Goal: Transaction & Acquisition: Purchase product/service

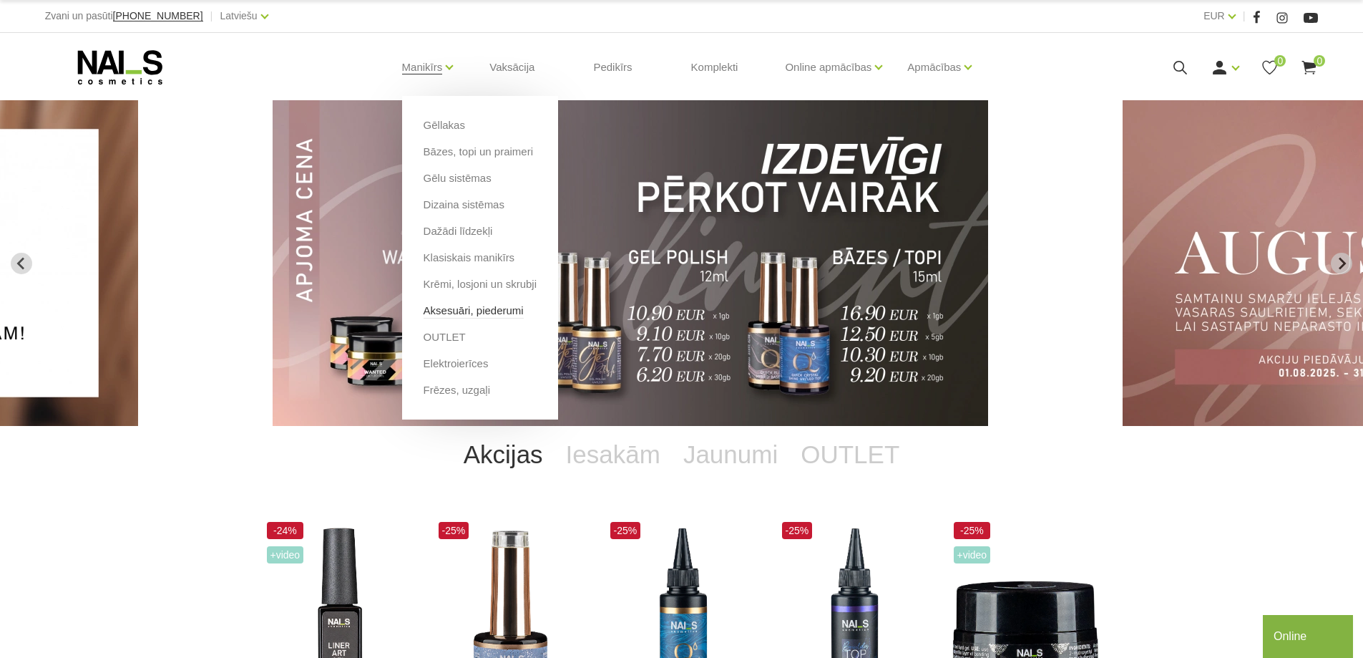
click at [459, 308] on link "Aksesuāri, piederumi" at bounding box center [474, 311] width 100 height 16
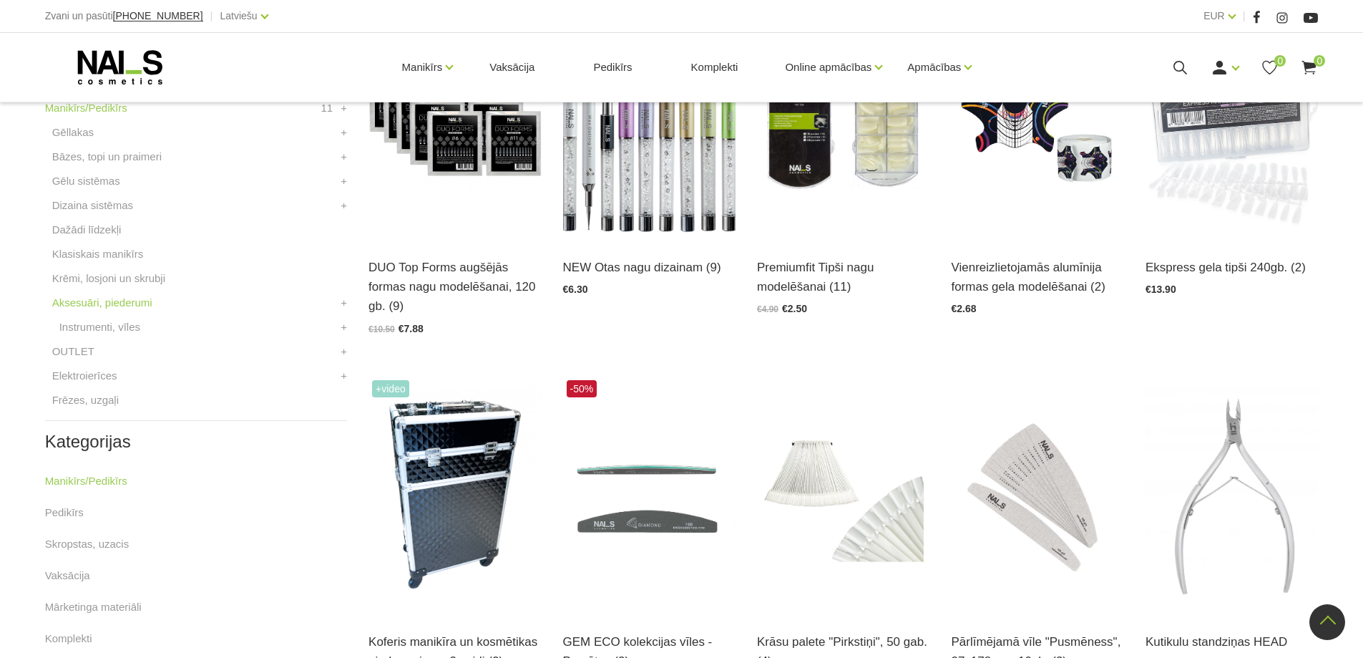
scroll to position [424, 0]
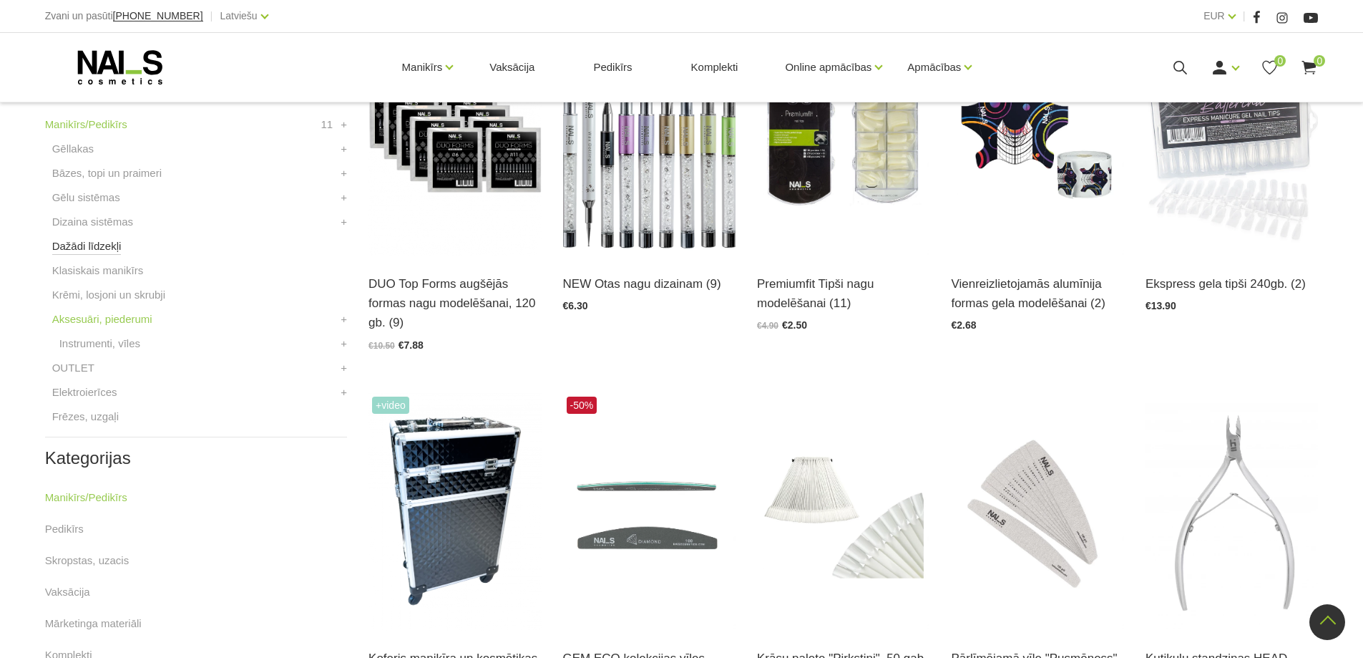
click at [83, 246] on link "Dažādi līdzekļi" at bounding box center [86, 246] width 69 height 17
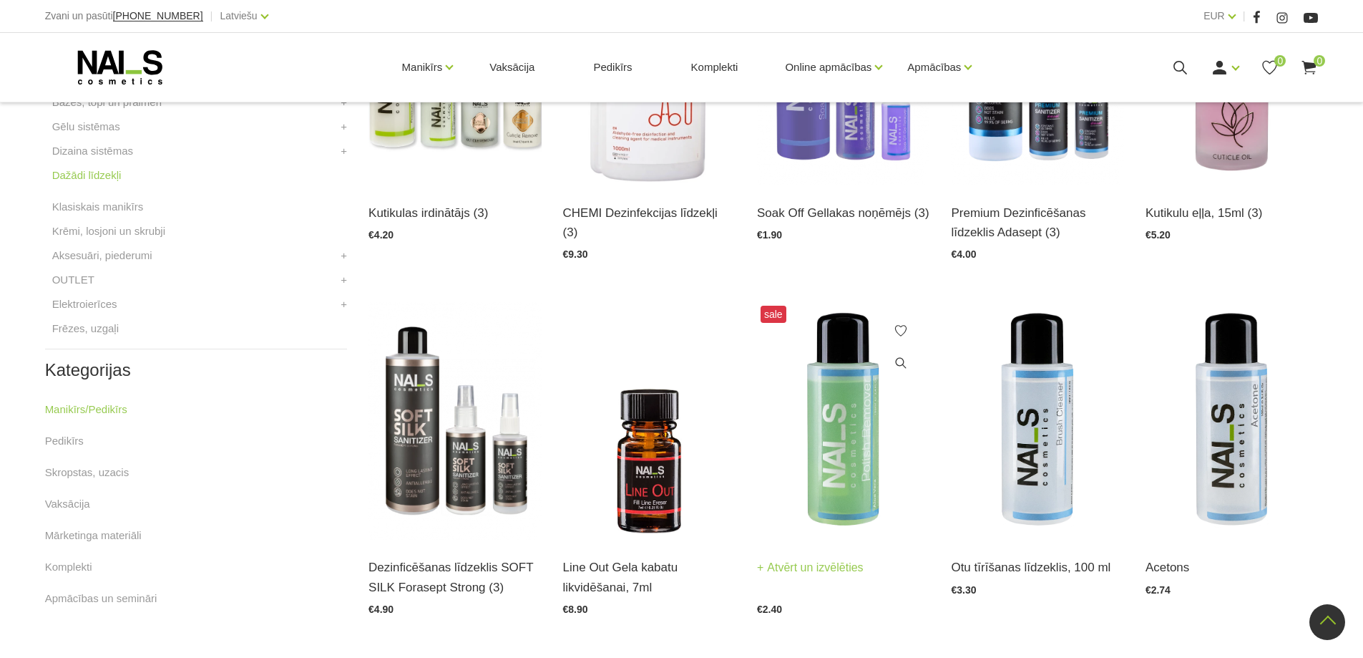
scroll to position [501, 0]
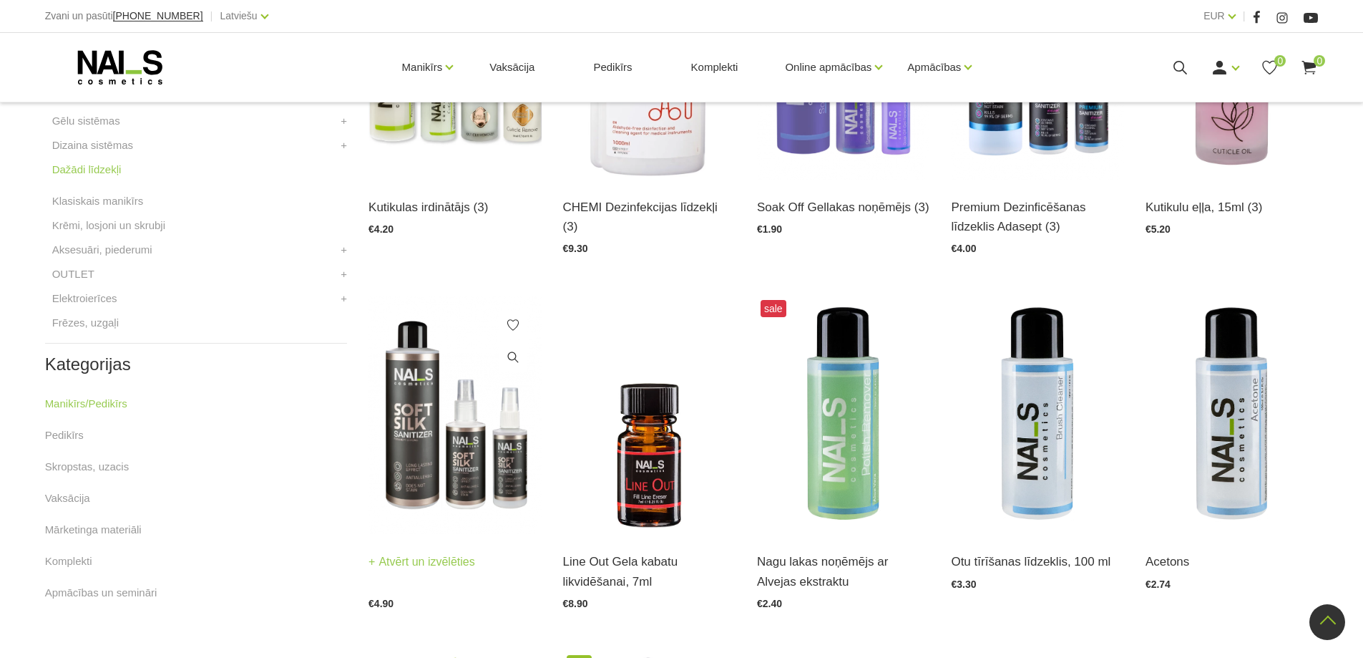
click at [449, 432] on img at bounding box center [454, 415] width 172 height 238
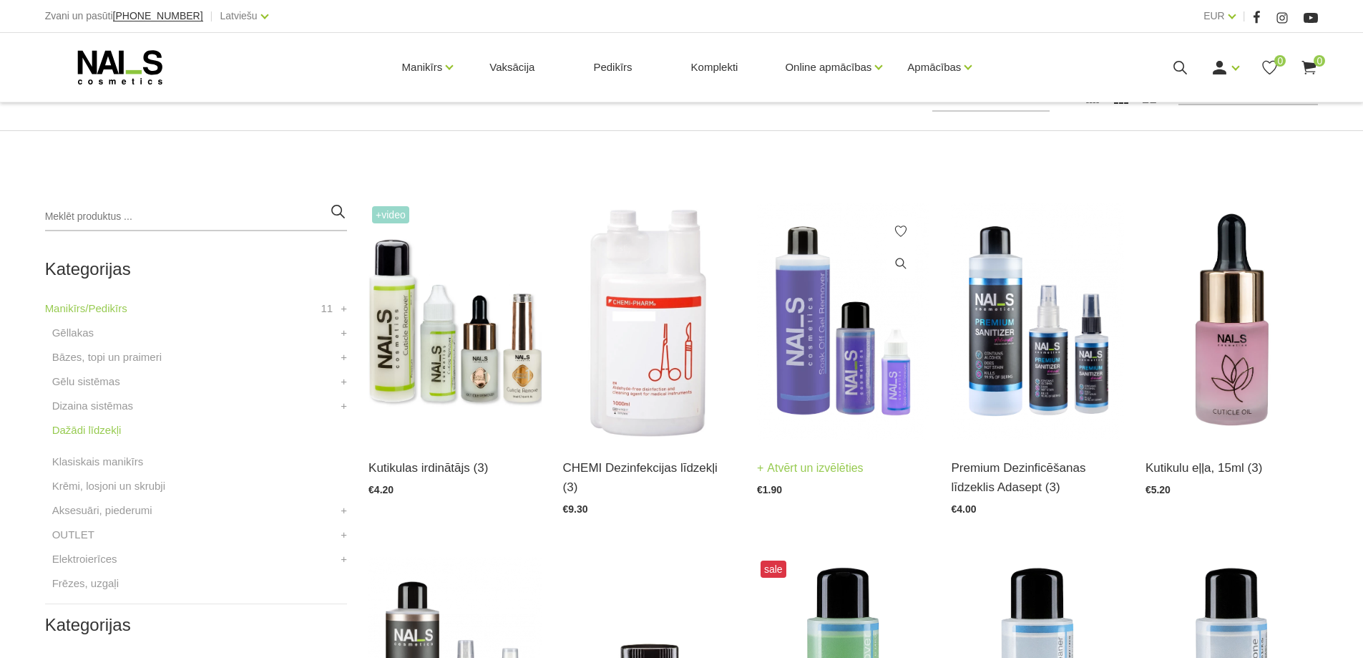
scroll to position [286, 0]
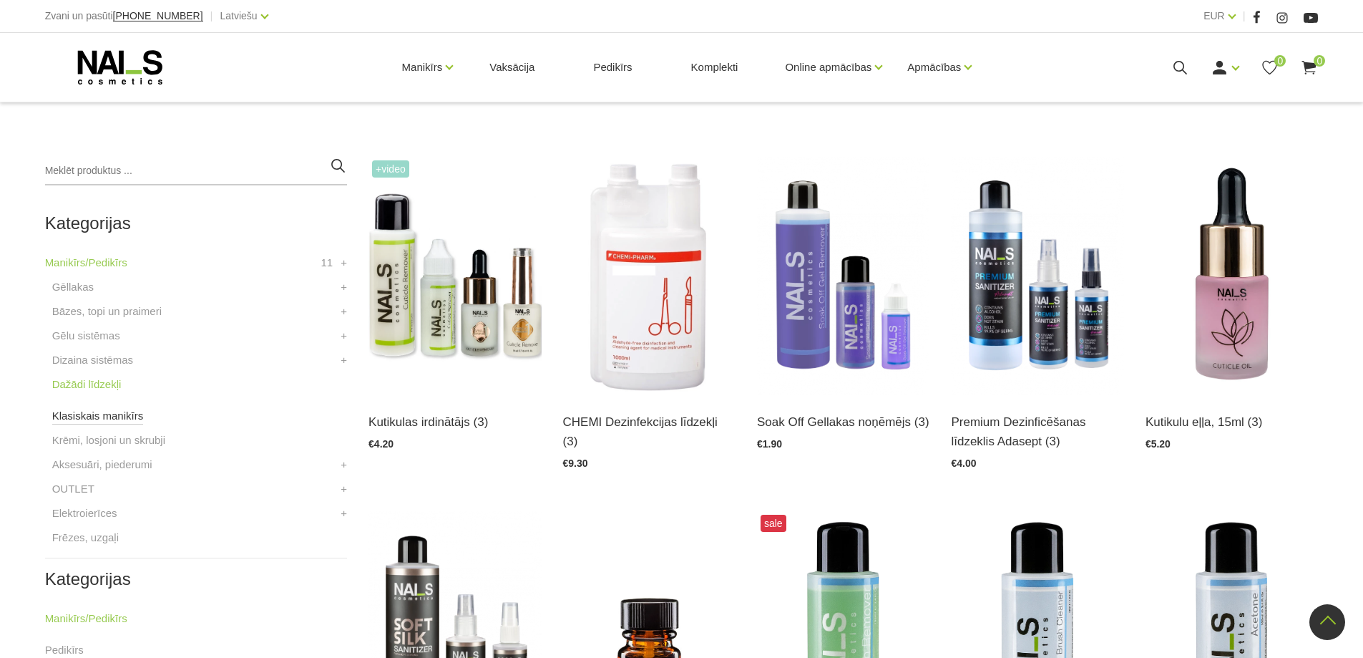
click at [91, 413] on link "Klasiskais manikīrs" at bounding box center [98, 415] width 92 height 17
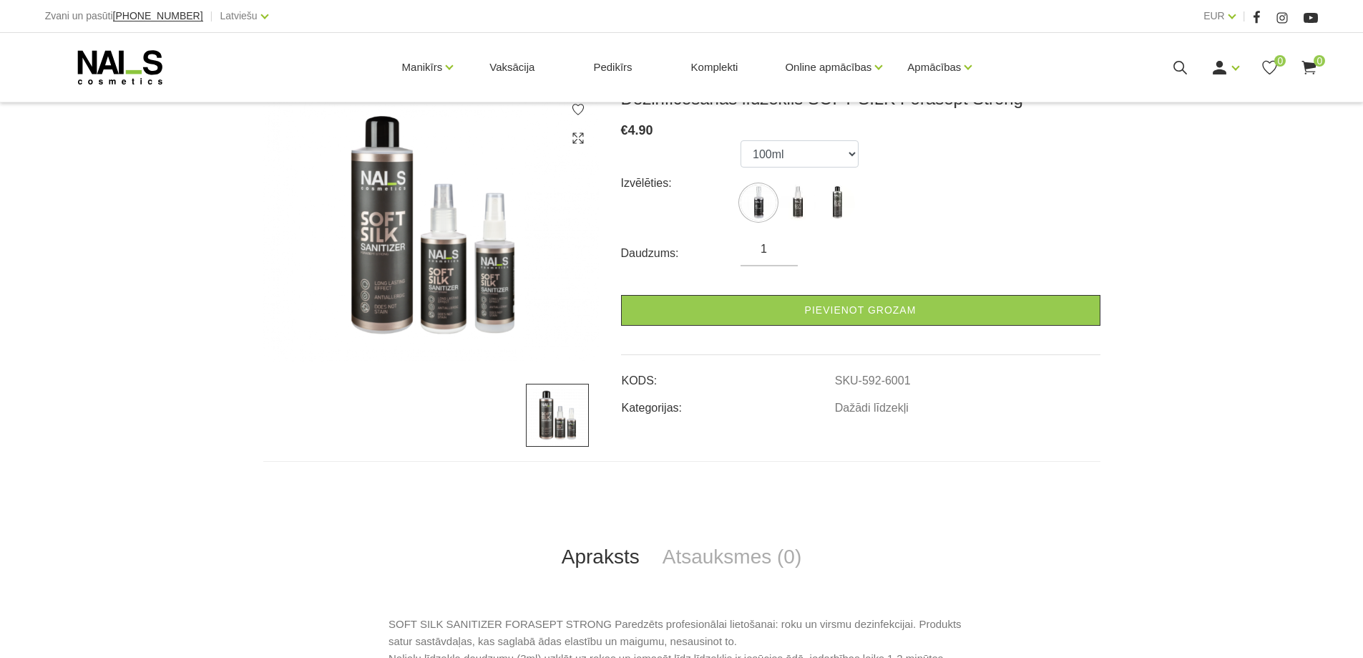
scroll to position [501, 0]
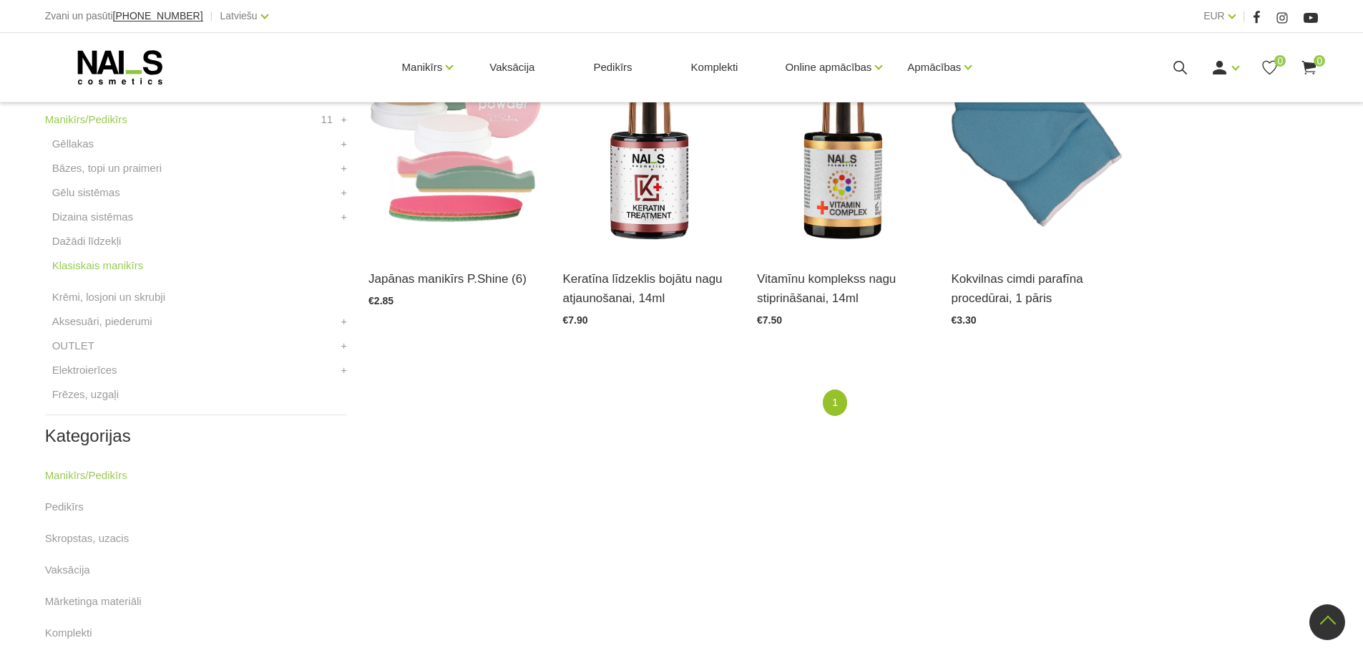
scroll to position [286, 0]
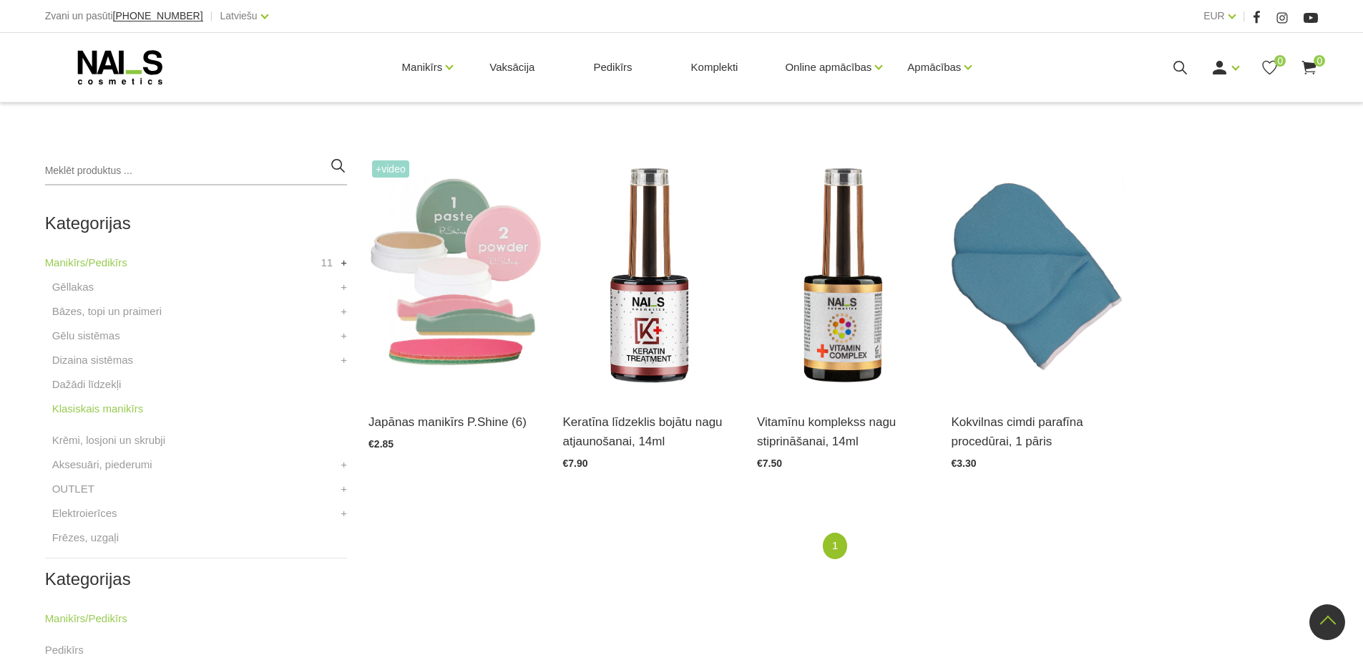
click at [342, 263] on link "+" at bounding box center [344, 262] width 6 height 17
click at [342, 263] on li "Manikīrs/Pedikīrs 11 Gēllakas GEL X Gēllaka GEL POLISH gēllaka Quick Gēllakas +…" at bounding box center [196, 262] width 302 height 17
click at [45, 262] on link "Manikīrs/Pedikīrs" at bounding box center [86, 262] width 82 height 17
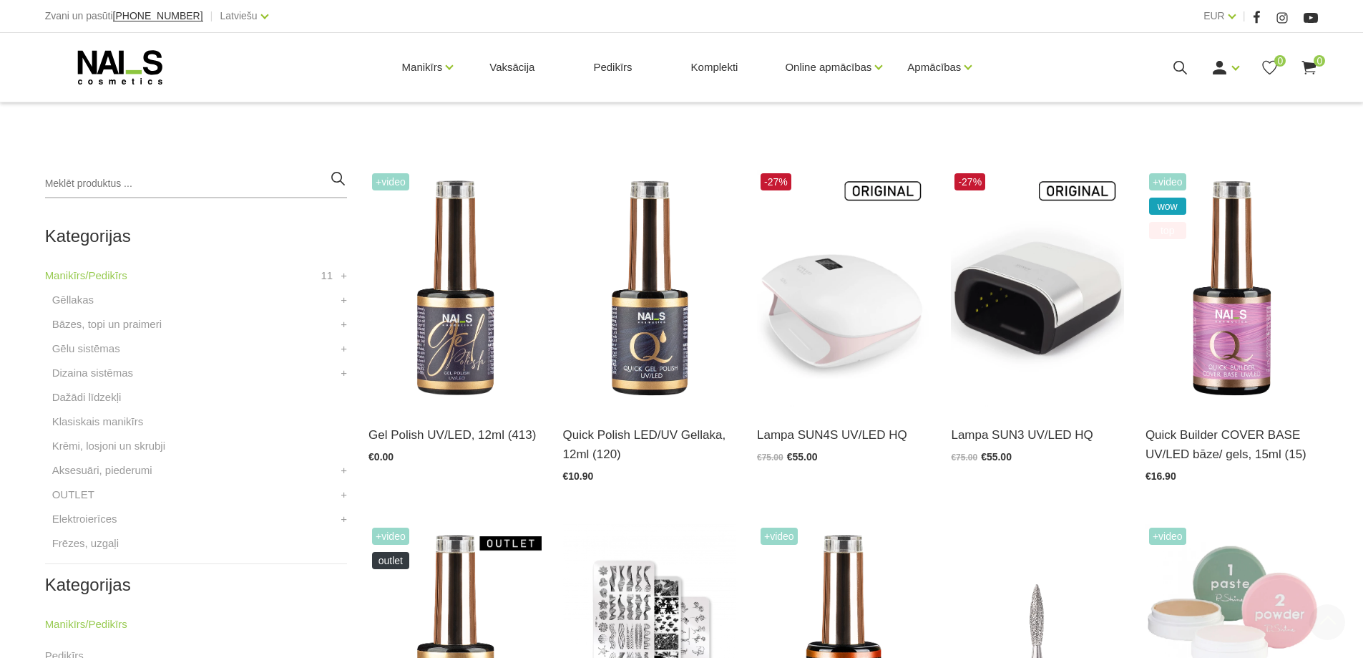
scroll to position [358, 0]
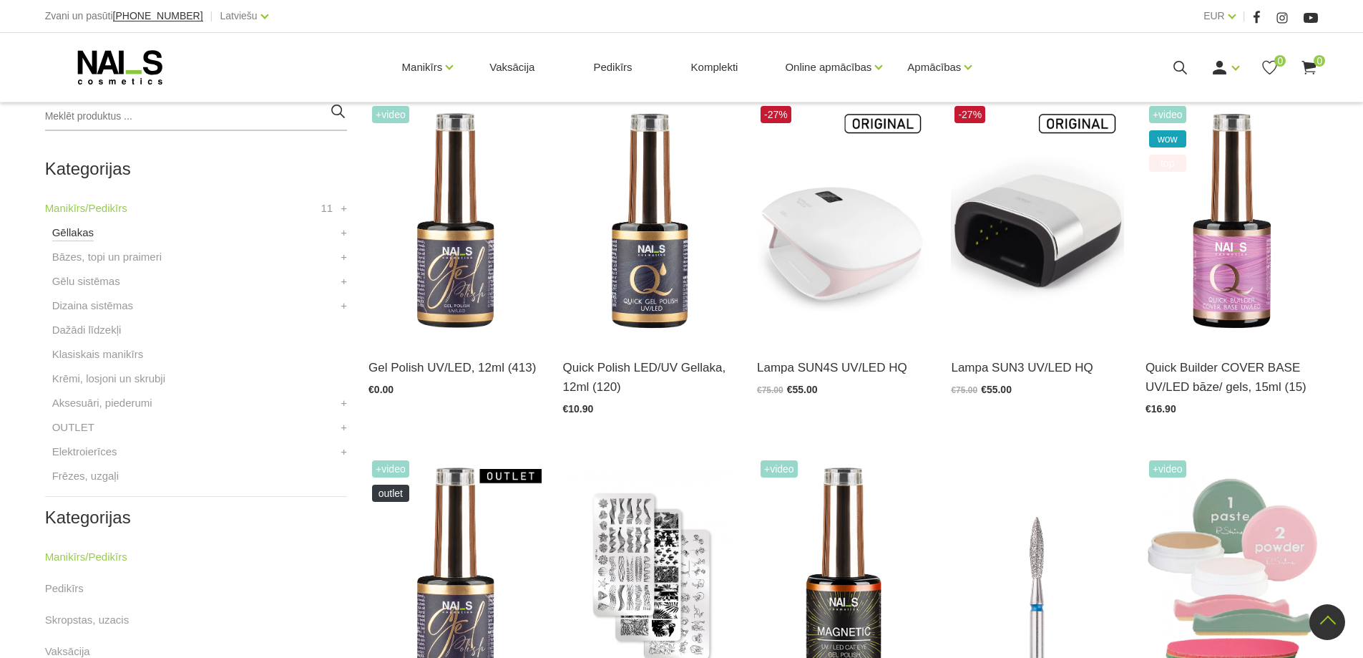
click at [76, 237] on link "Gēllakas" at bounding box center [72, 232] width 41 height 17
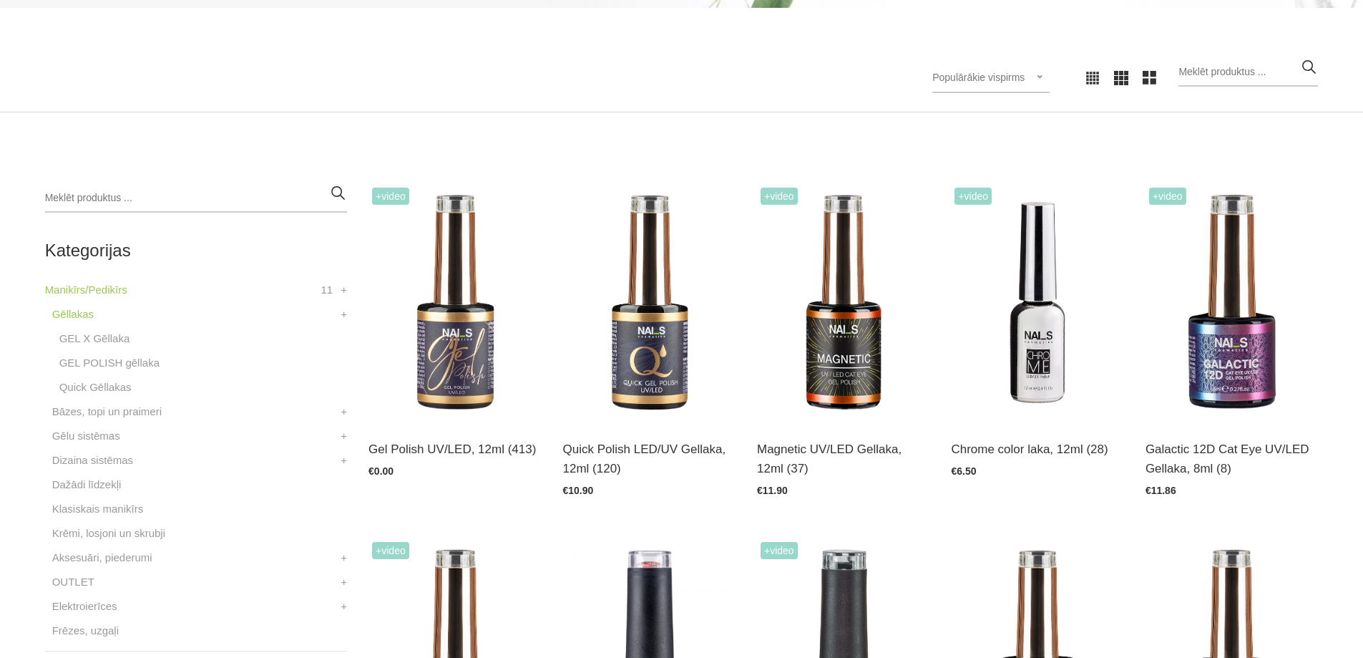
scroll to position [501, 0]
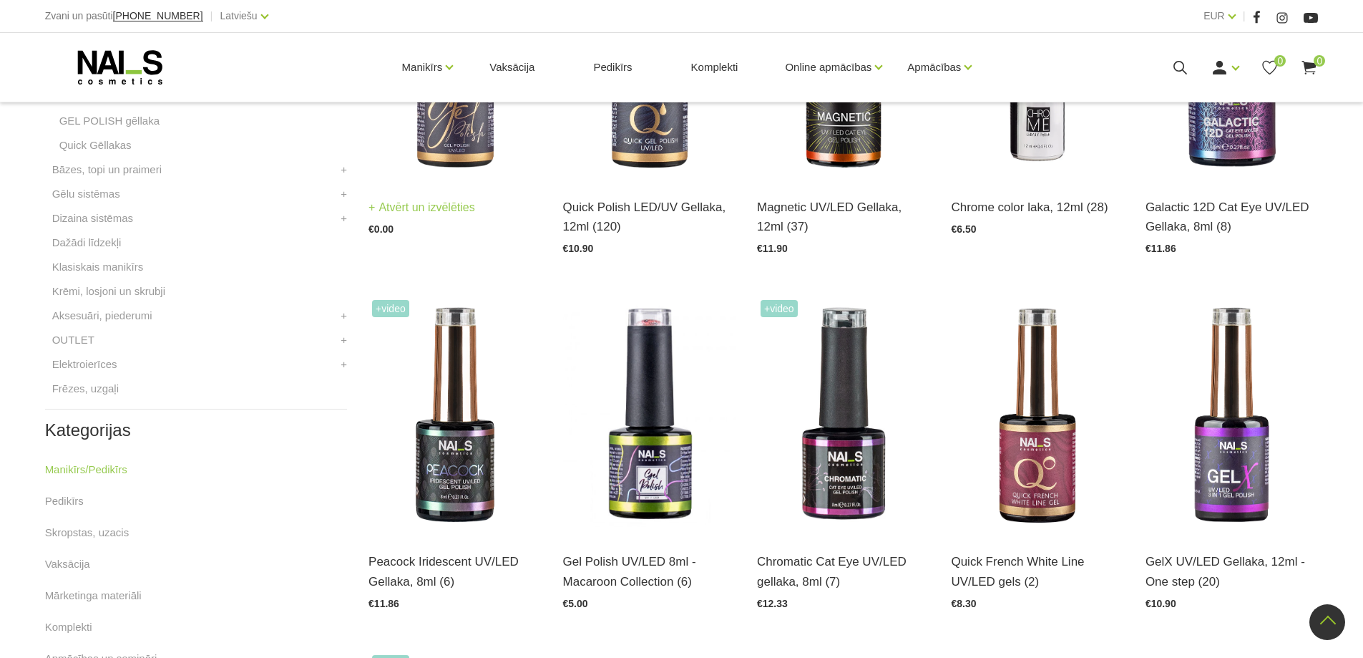
click at [469, 136] on img at bounding box center [454, 61] width 172 height 238
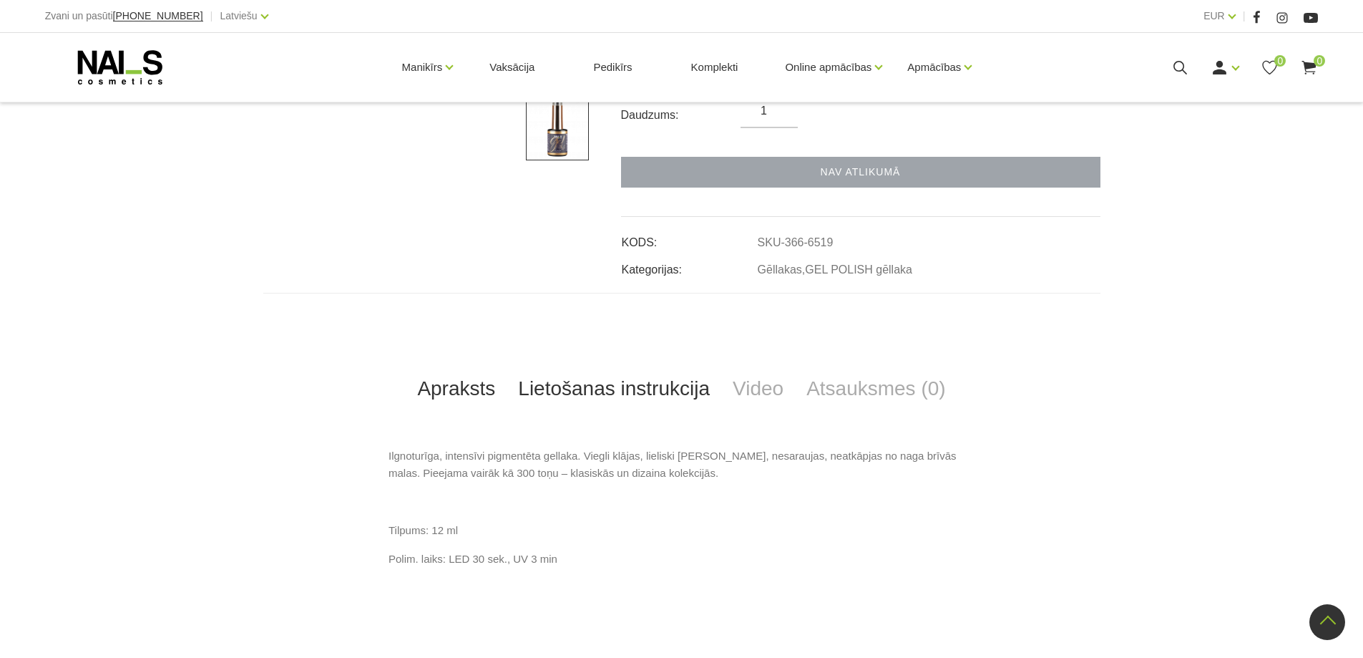
click at [626, 387] on link "Lietošanas instrukcija" at bounding box center [614, 388] width 215 height 47
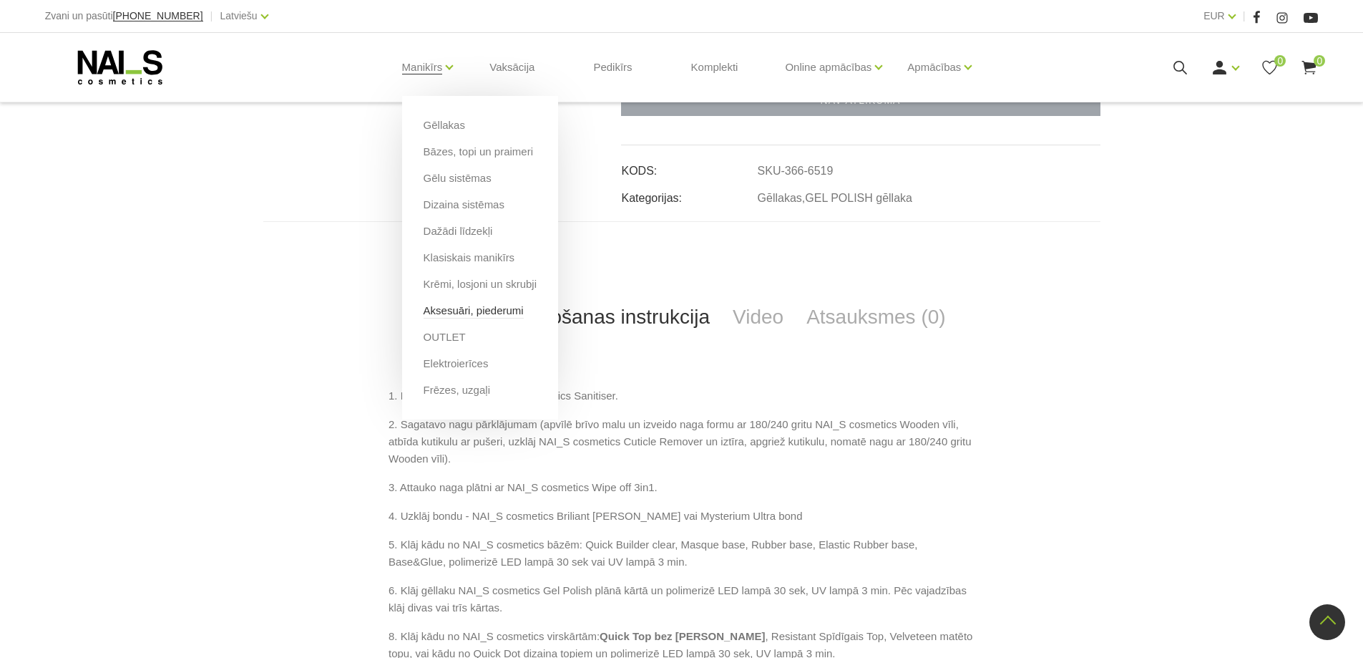
click at [447, 306] on link "Aksesuāri, piederumi" at bounding box center [474, 311] width 100 height 16
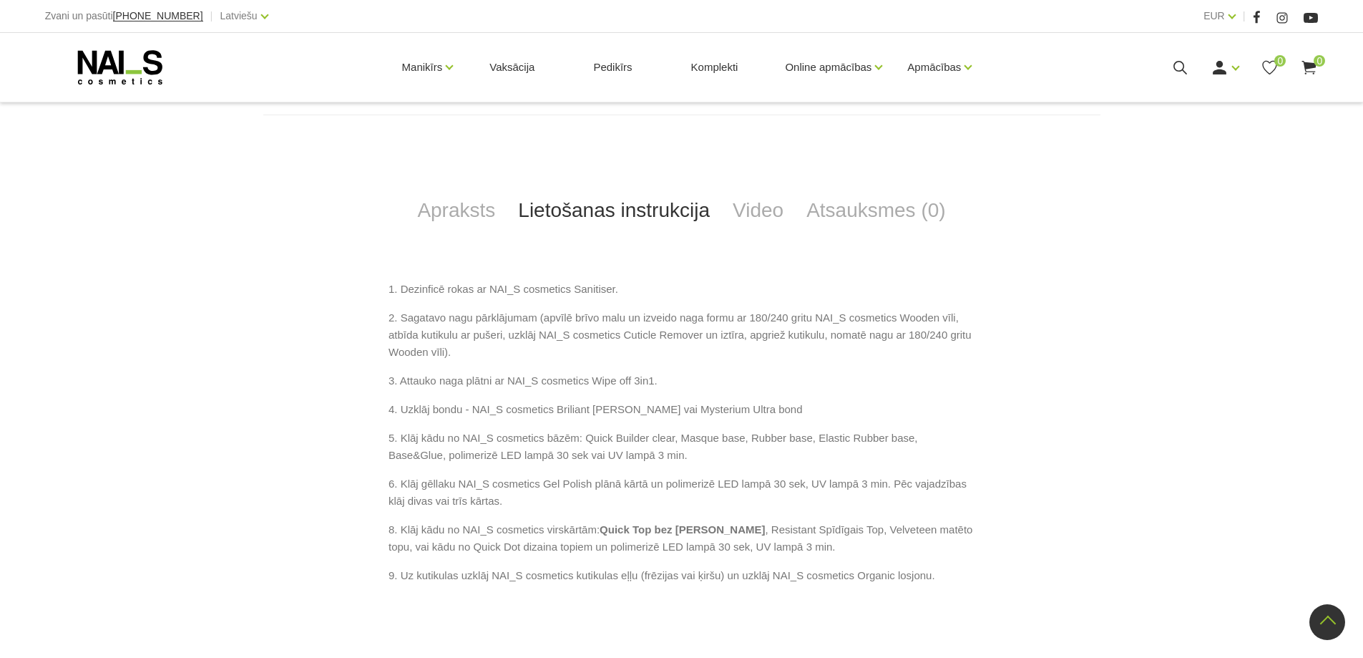
scroll to position [787, 0]
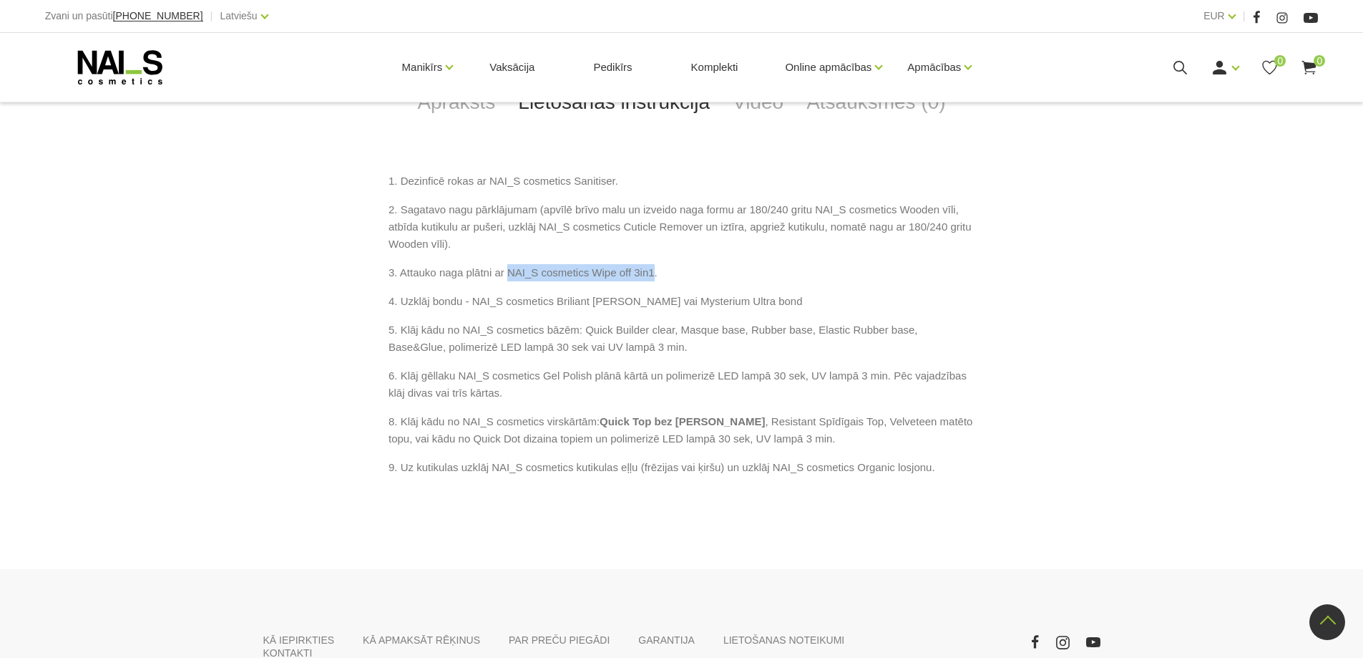
drag, startPoint x: 508, startPoint y: 276, endPoint x: 653, endPoint y: 276, distance: 144.5
click at [653, 276] on p "3. Attauko naga plātni ar NAI_S cosmetics Wipe off 3in1." at bounding box center [682, 272] width 586 height 17
copy p "NAI_S cosmetics Wipe off 3in1"
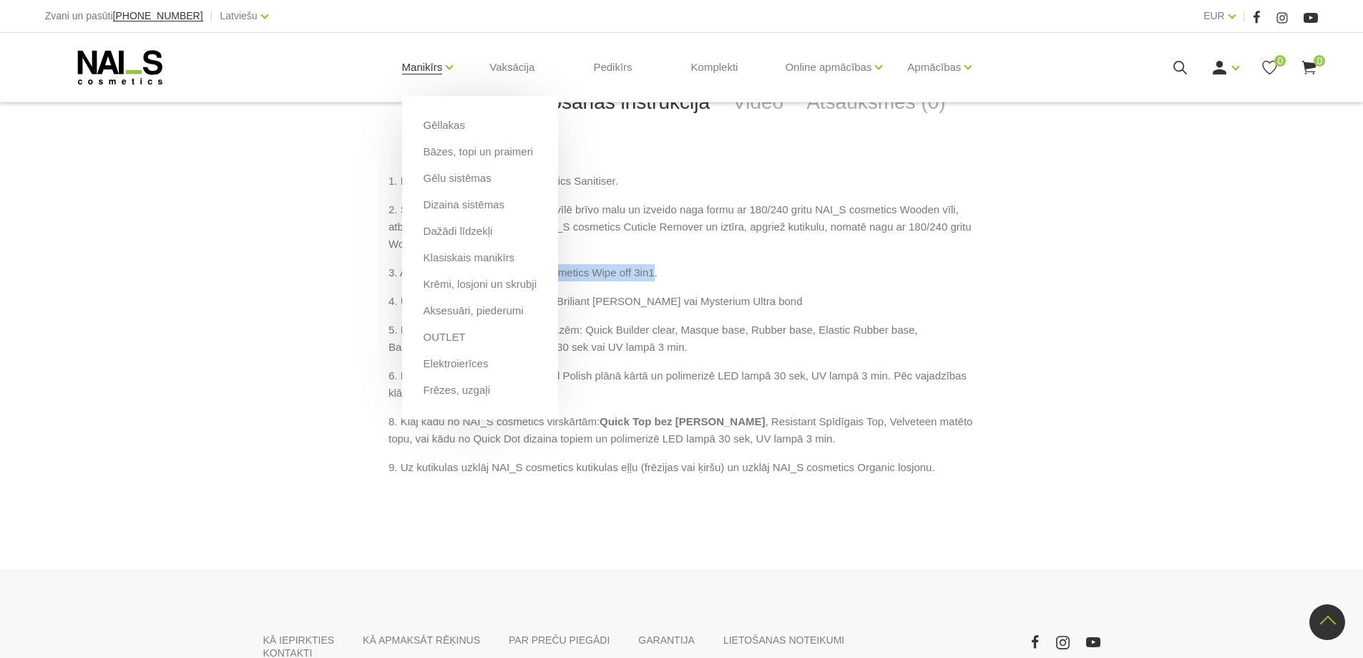
click at [426, 57] on link "Manikīrs" at bounding box center [422, 67] width 41 height 57
click at [472, 236] on link "Dažādi līdzekļi" at bounding box center [458, 231] width 69 height 16
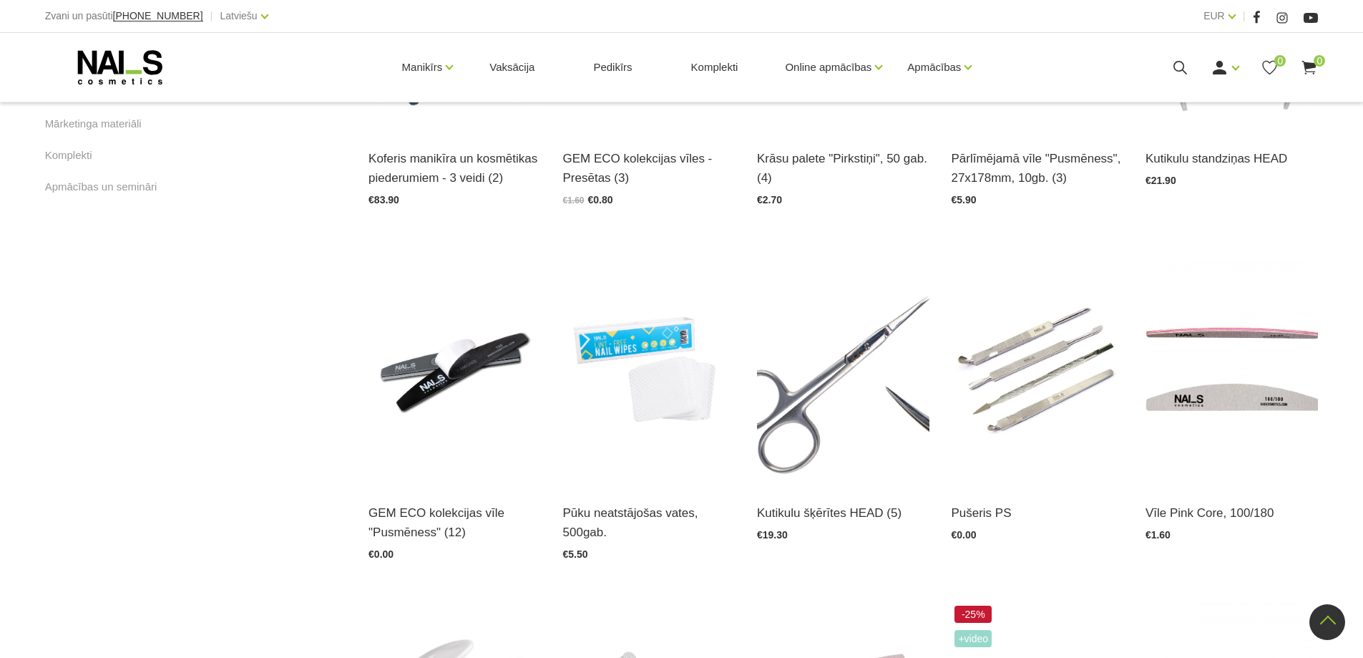
scroll to position [1073, 0]
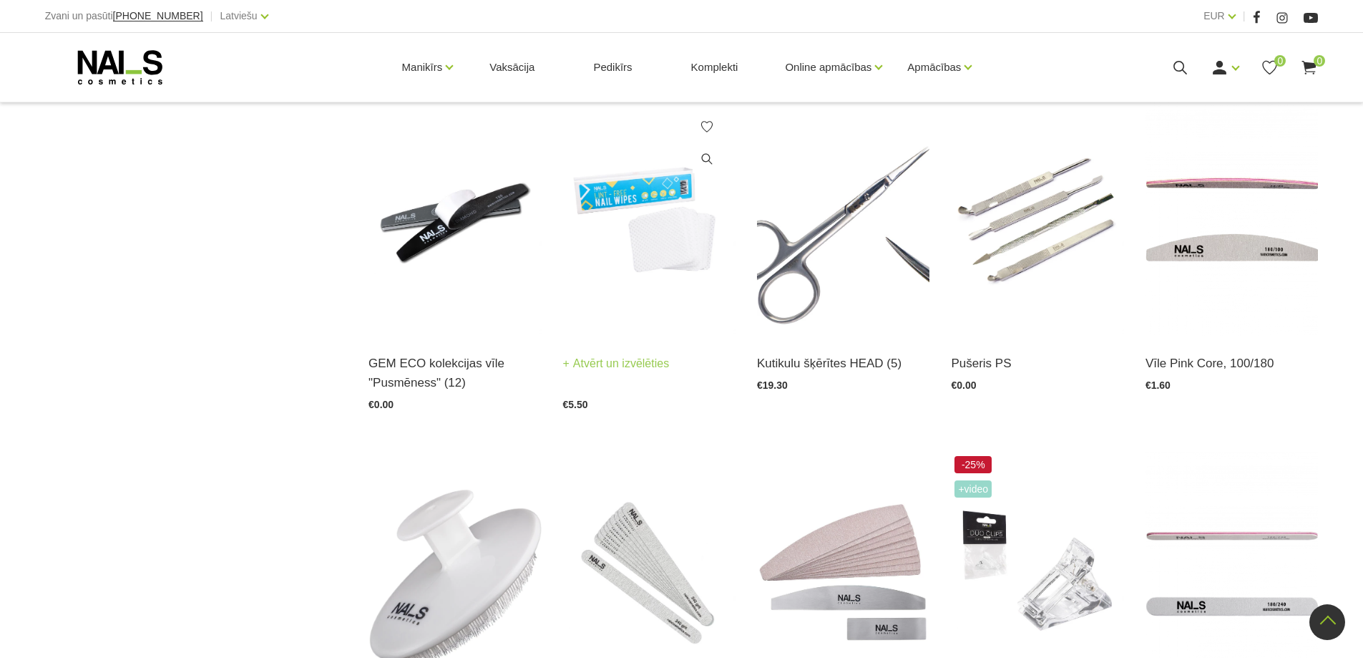
click at [651, 205] on img at bounding box center [649, 217] width 172 height 238
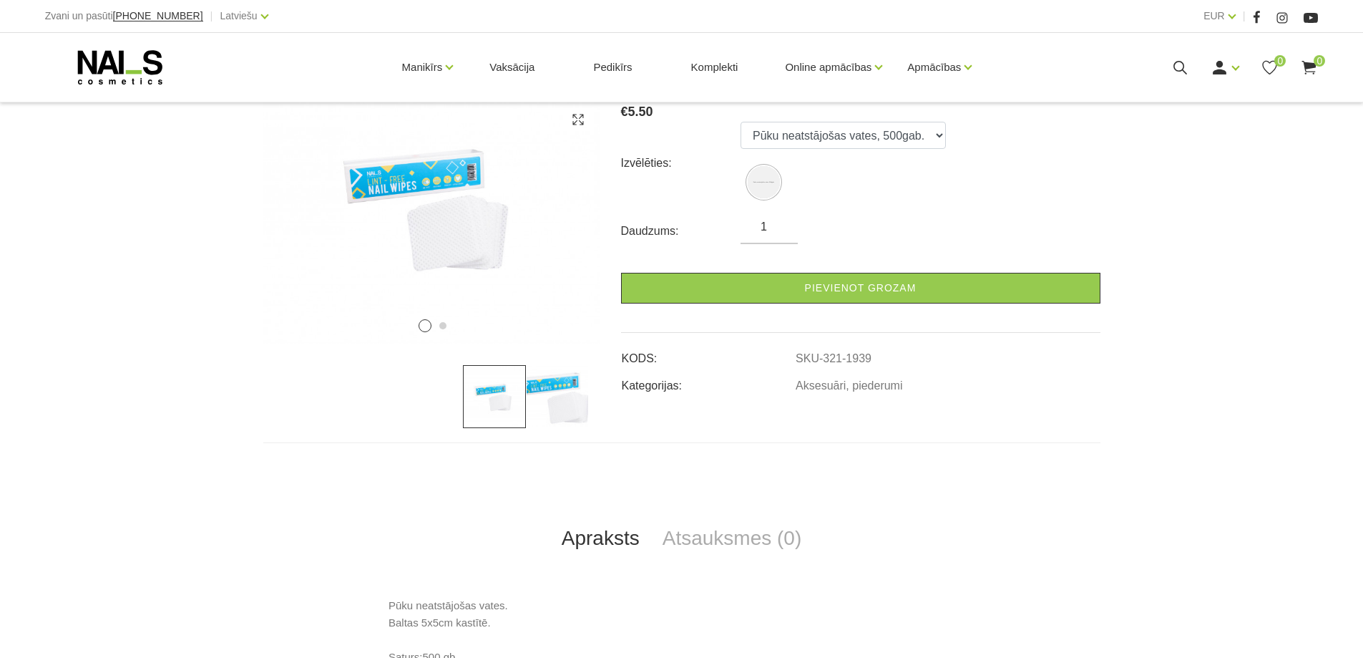
scroll to position [358, 0]
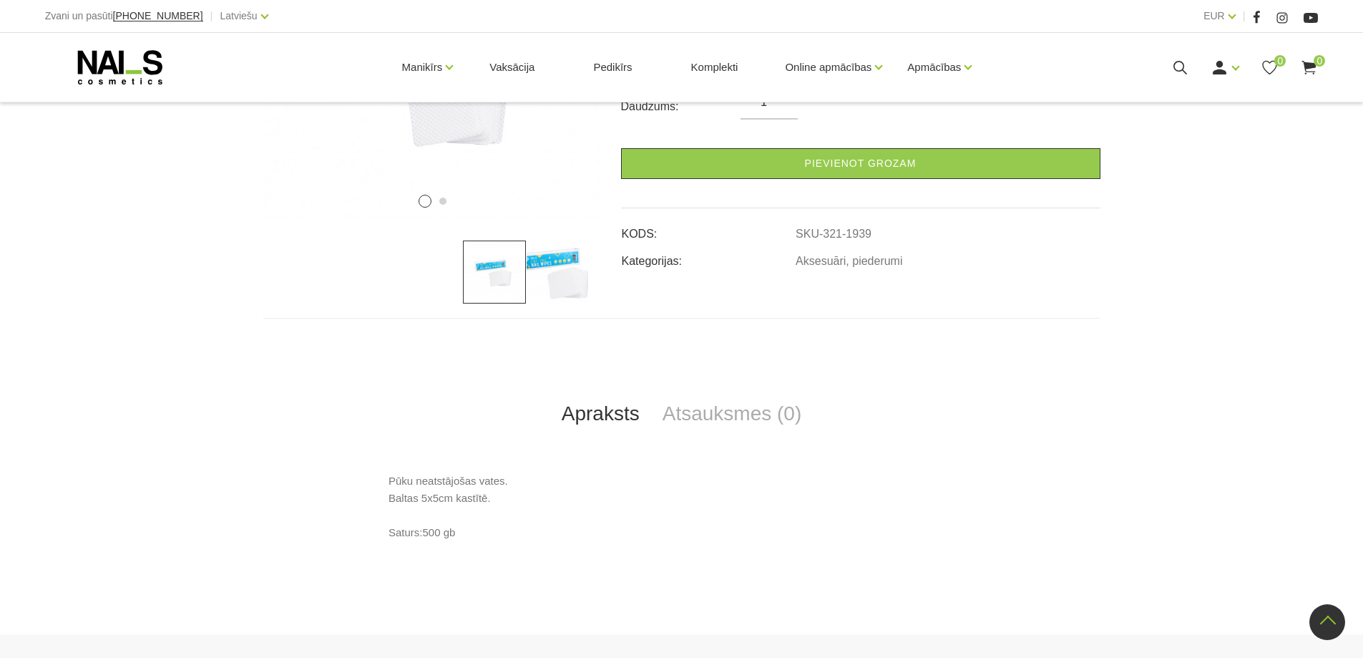
click at [559, 285] on img at bounding box center [557, 271] width 63 height 63
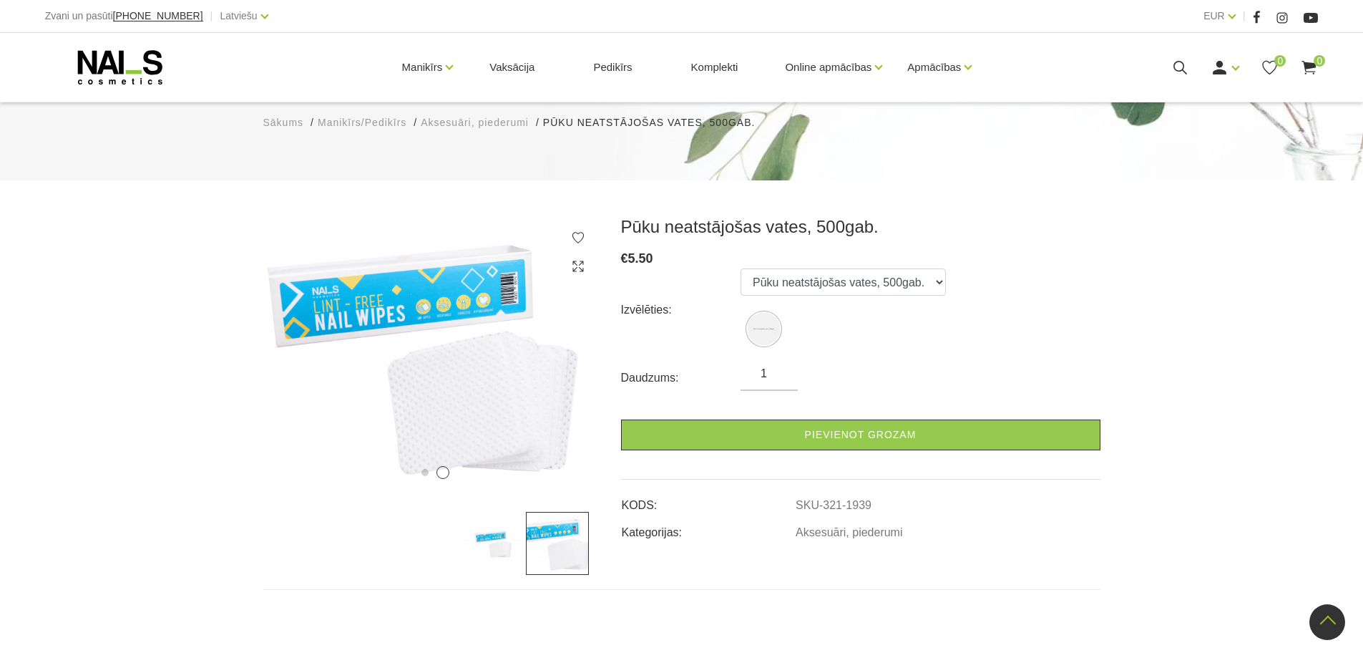
scroll to position [0, 0]
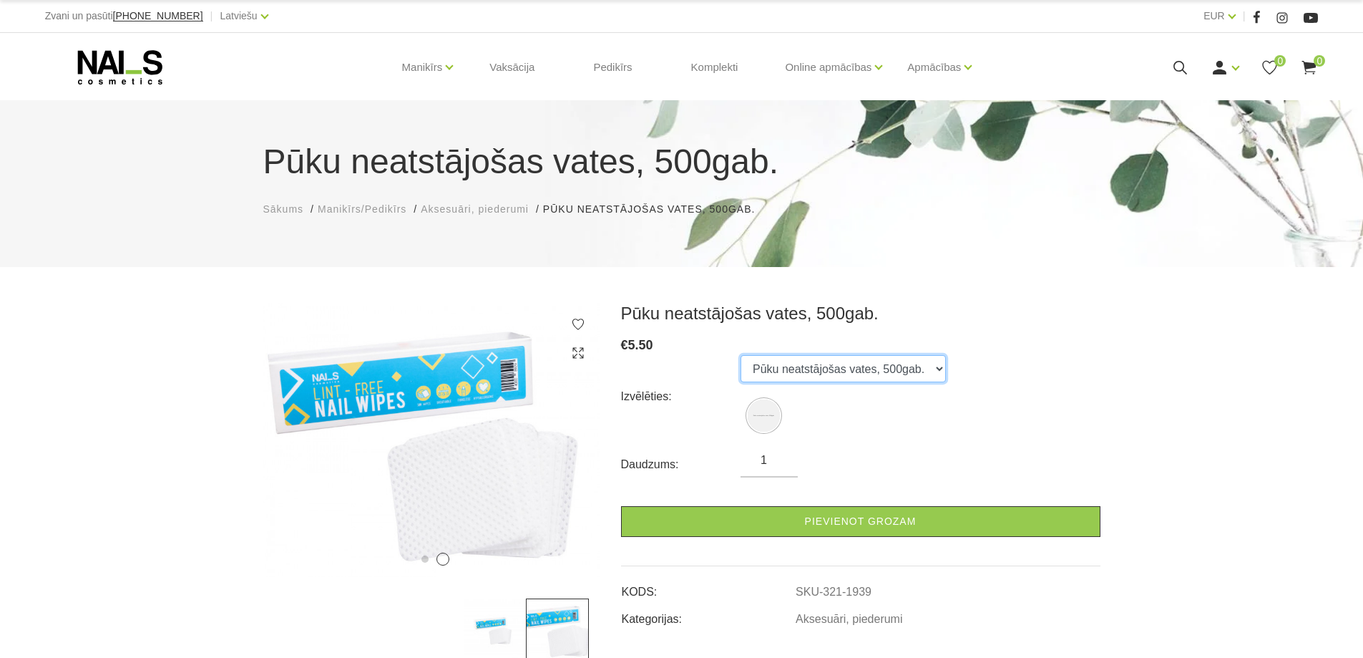
click at [909, 365] on select "Pūku neatstājošas vates, 500gab." at bounding box center [843, 368] width 205 height 27
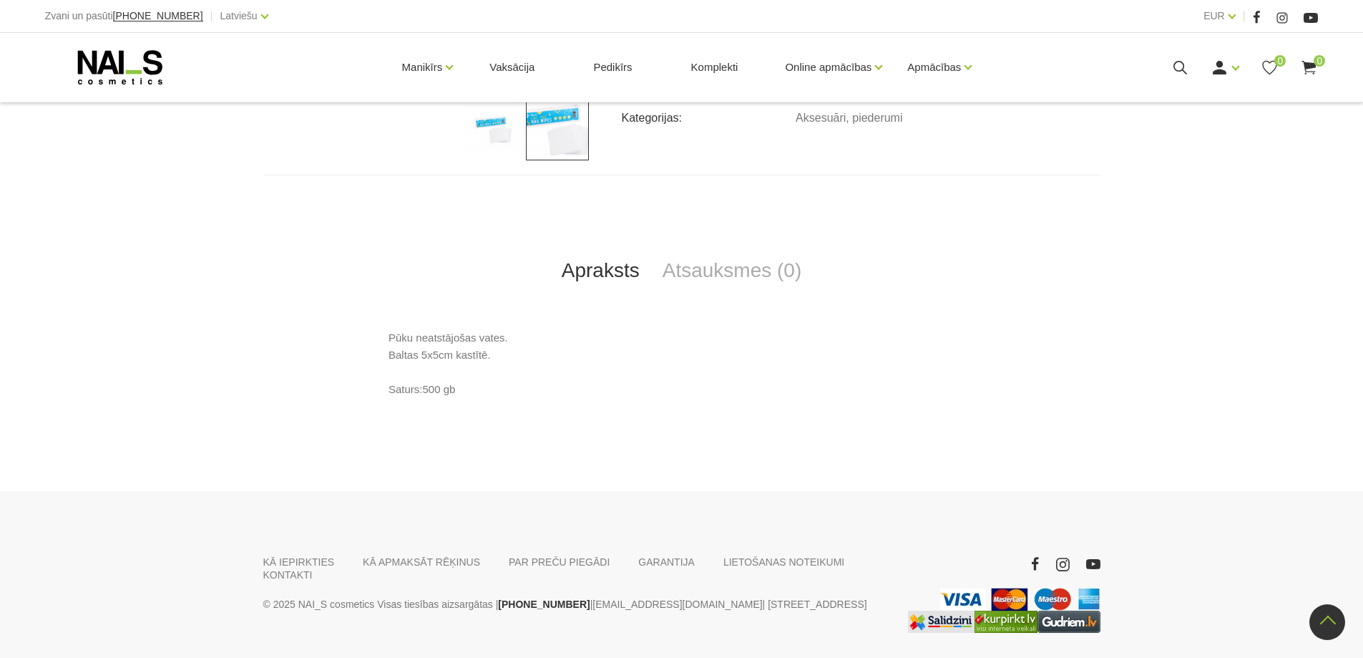
scroll to position [72, 0]
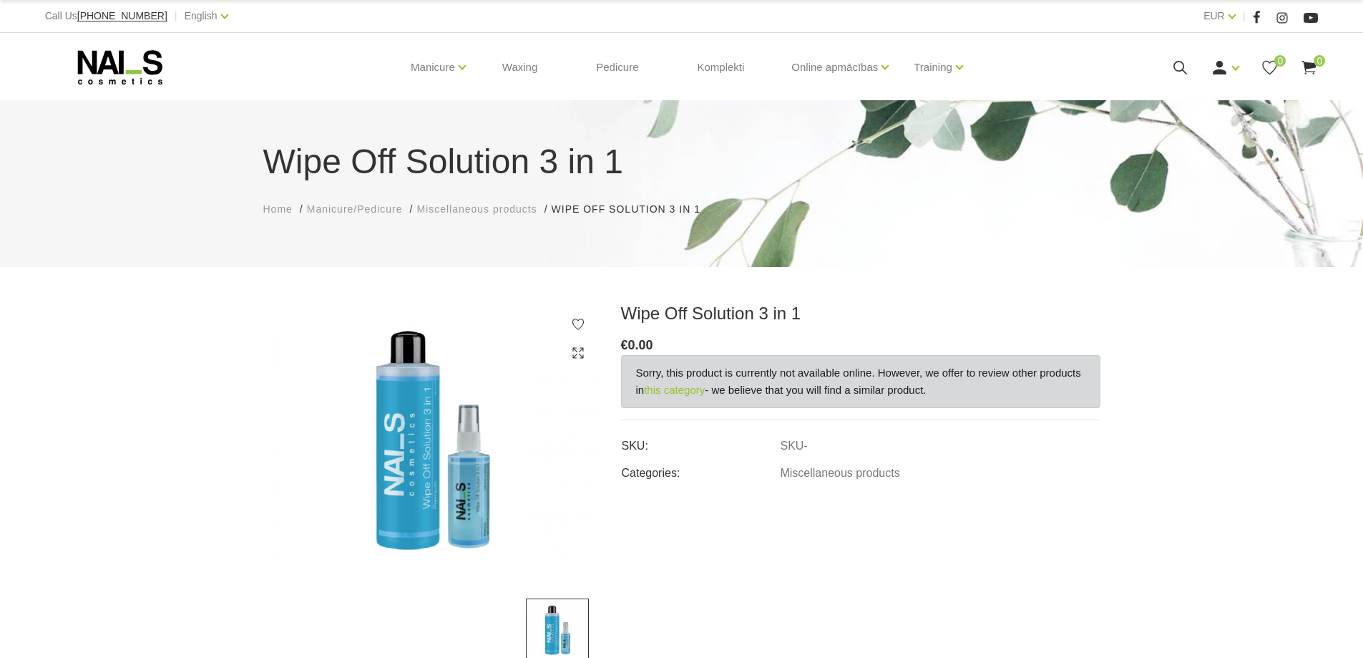
click at [200, 25] on div "Call Us [PHONE_NUMBER] | English Latviešu Russian English EUR EUR |" at bounding box center [681, 16] width 1363 height 33
click at [196, 19] on div "English Latviešu Russian English" at bounding box center [207, 16] width 44 height 18
click at [137, 38] on link "Latviešu" at bounding box center [181, 39] width 107 height 29
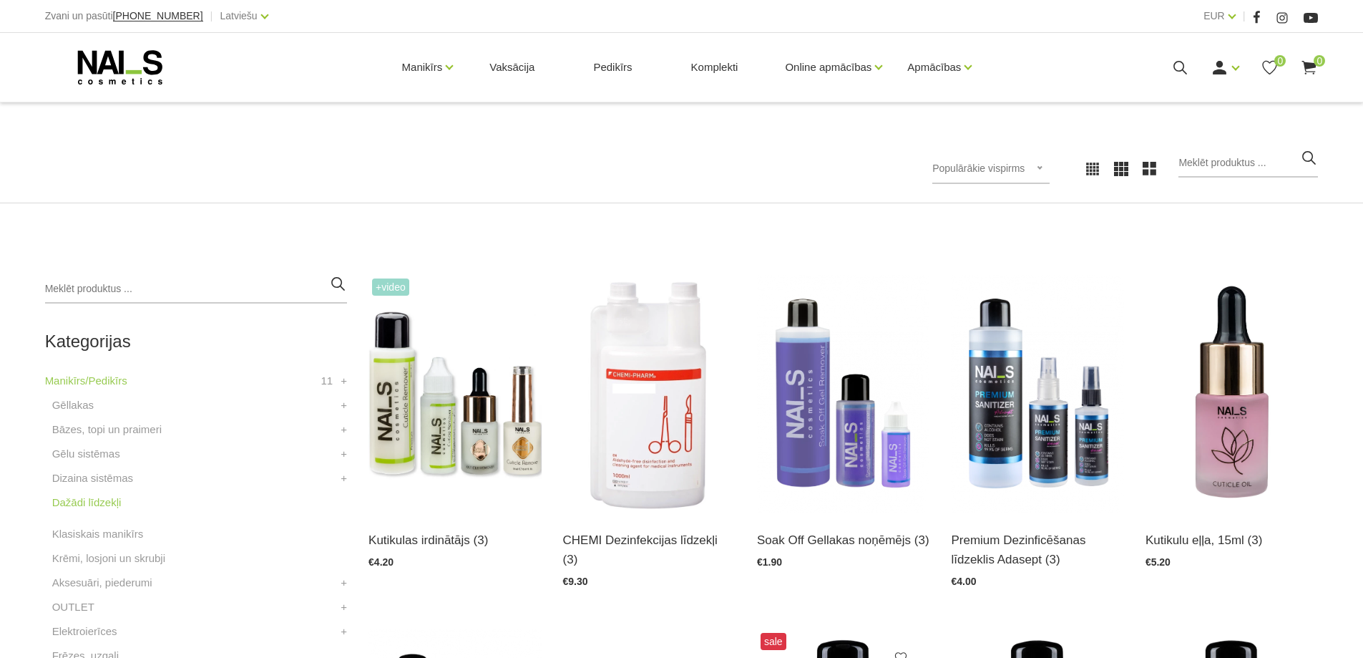
scroll to position [143, 0]
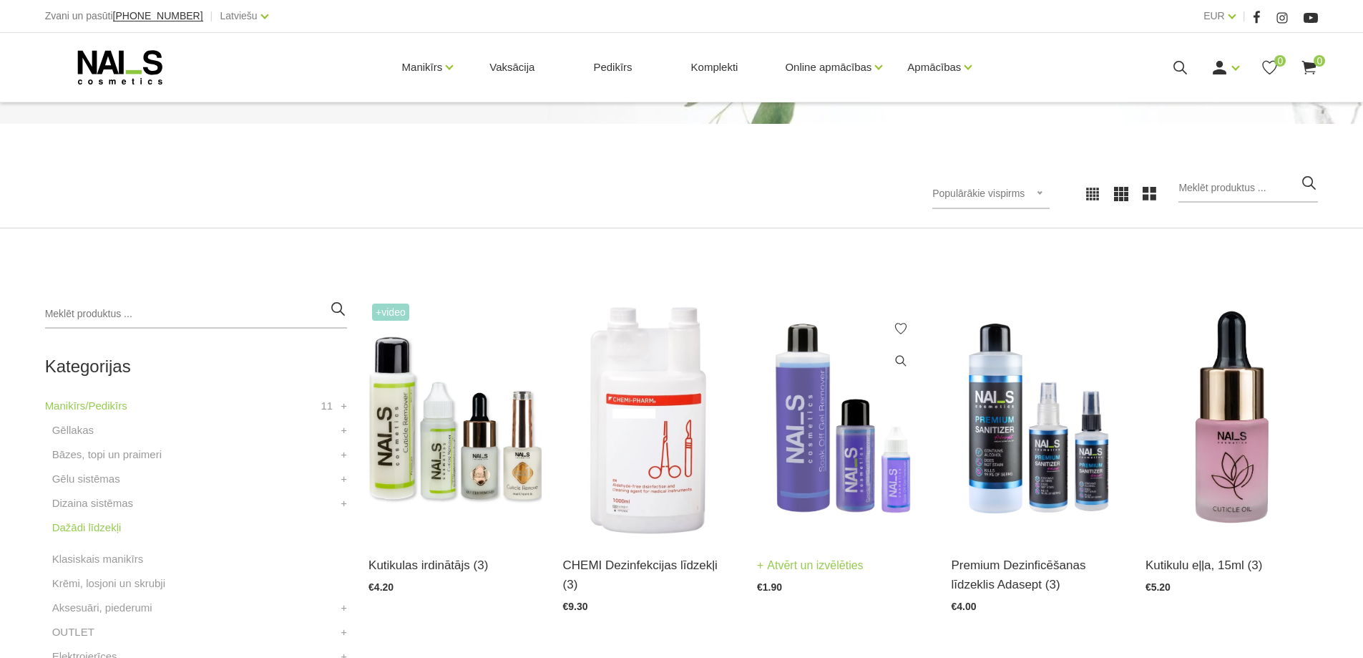
click at [781, 466] on img at bounding box center [843, 419] width 172 height 238
click at [1059, 425] on img at bounding box center [1037, 419] width 172 height 238
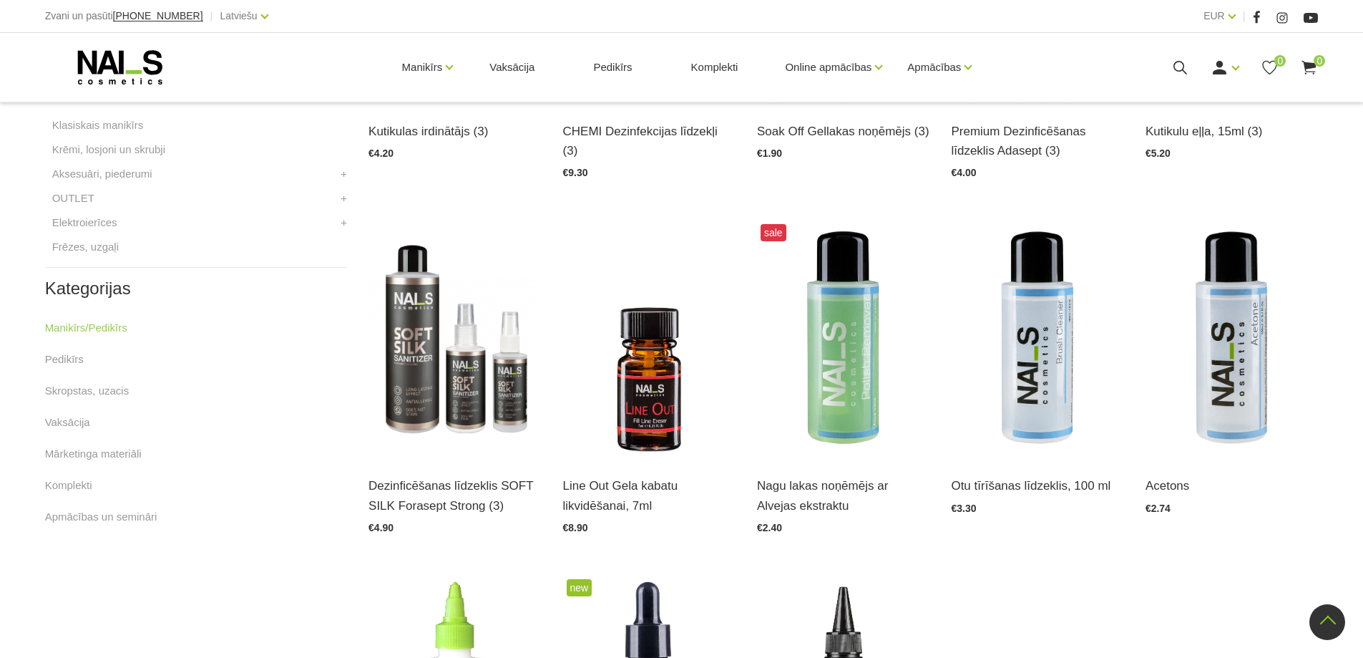
scroll to position [715, 0]
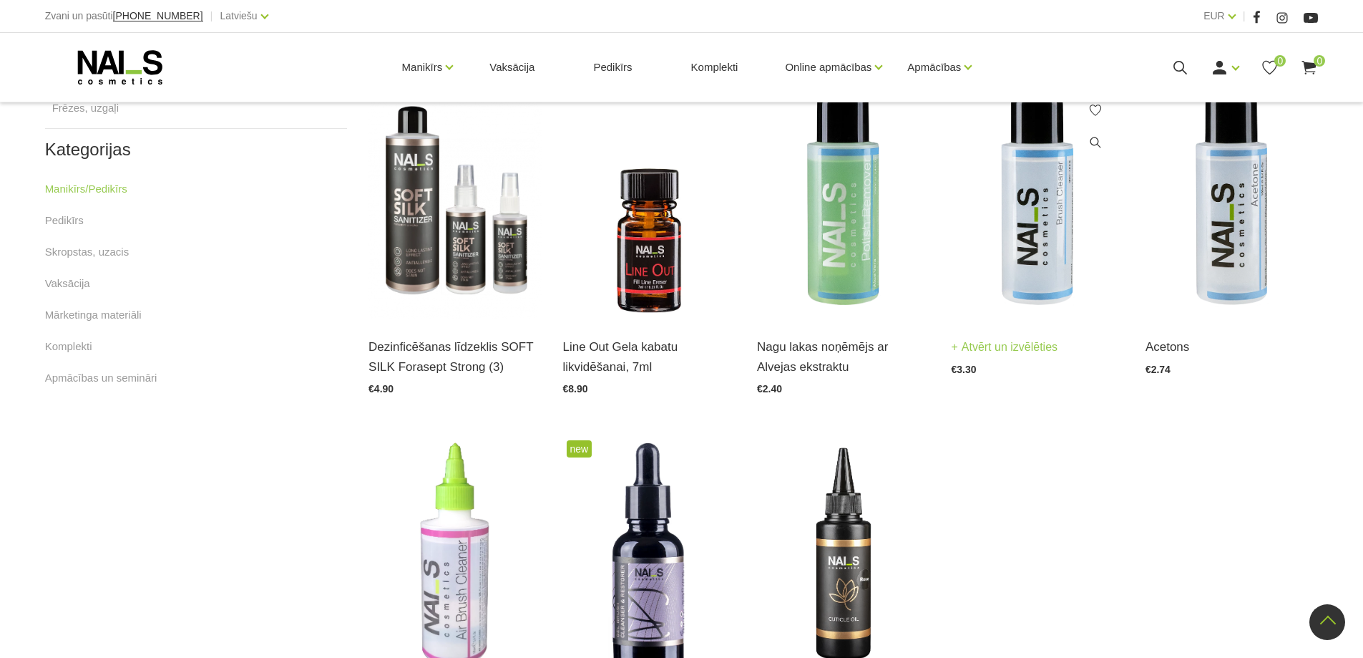
click at [1058, 258] on img at bounding box center [1037, 201] width 172 height 238
click at [1261, 249] on img at bounding box center [1231, 201] width 172 height 238
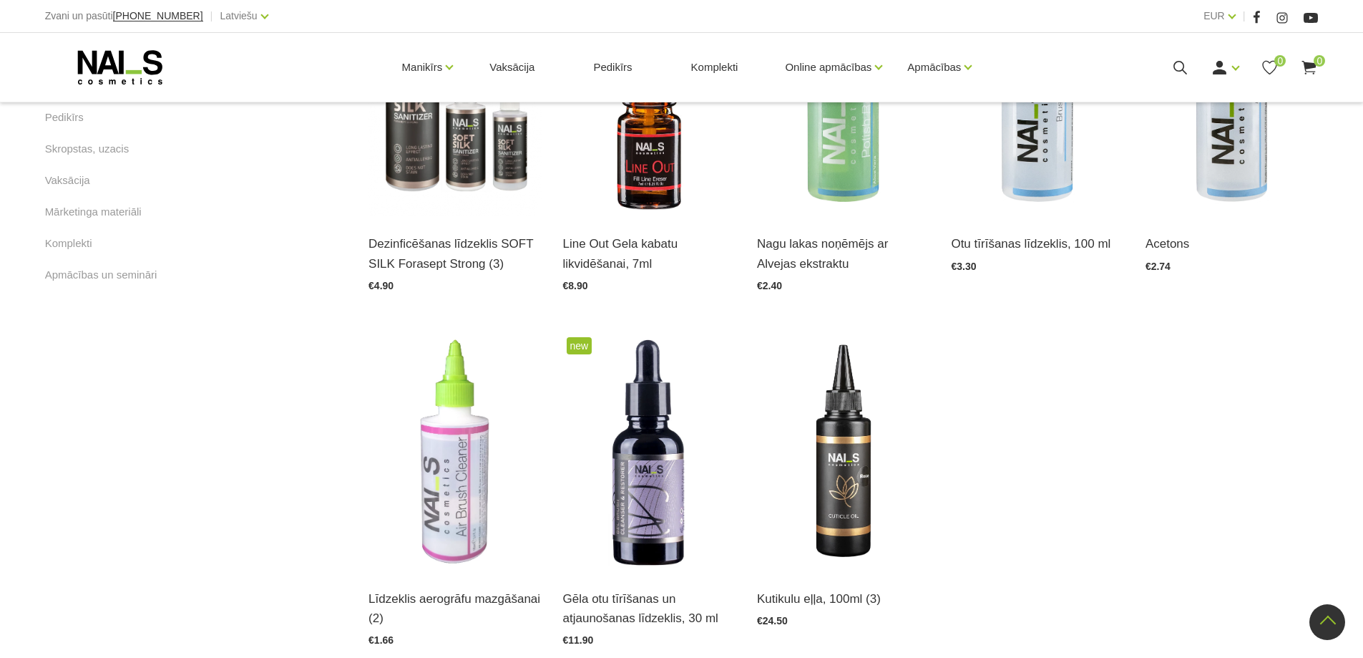
scroll to position [930, 0]
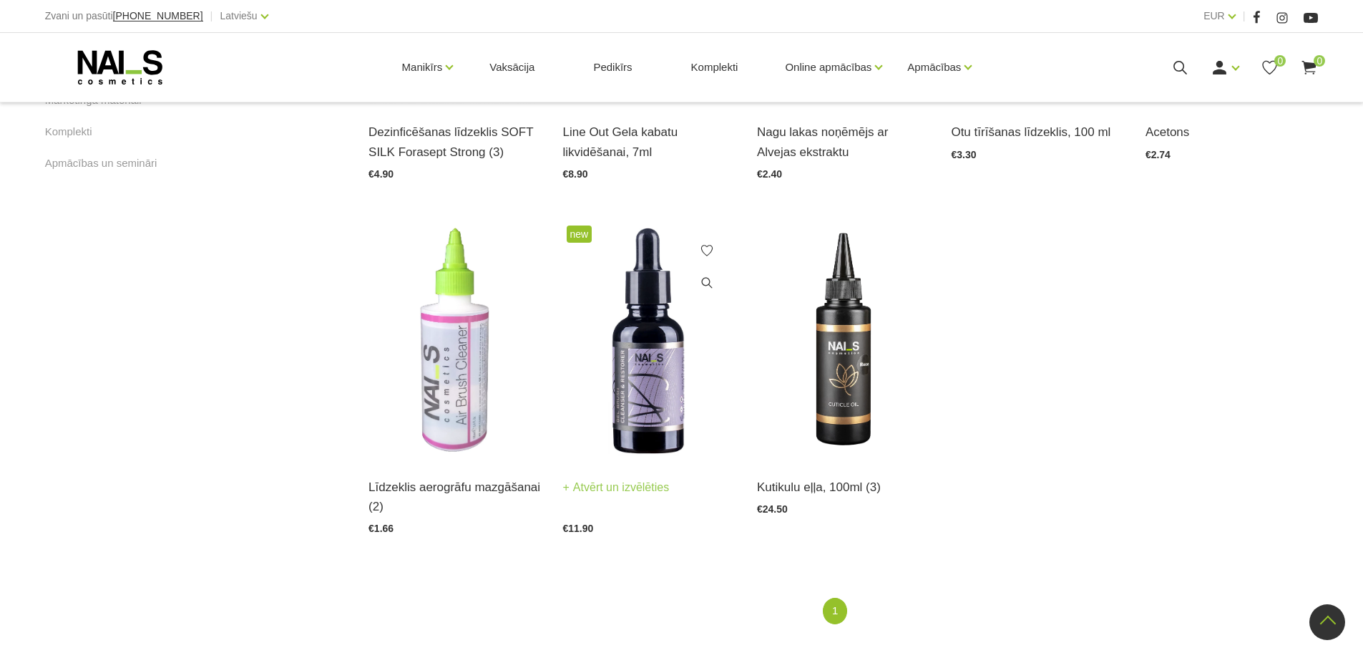
click at [603, 431] on img at bounding box center [649, 341] width 172 height 238
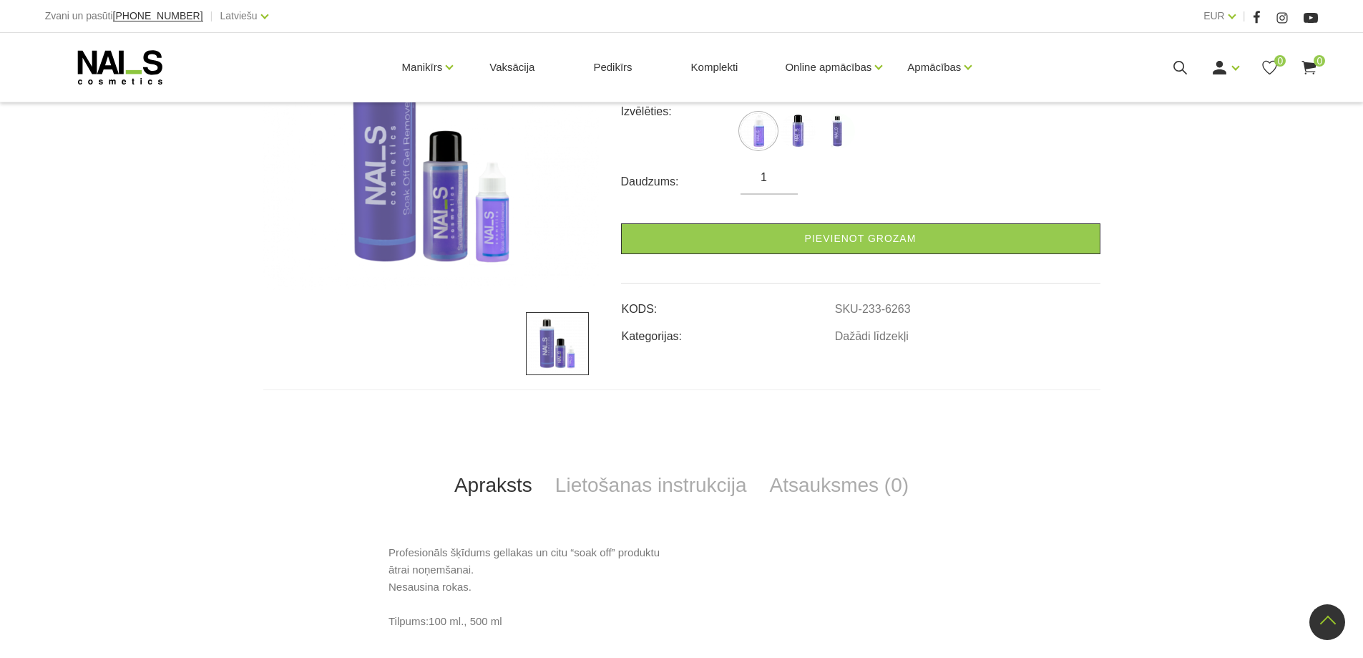
scroll to position [358, 0]
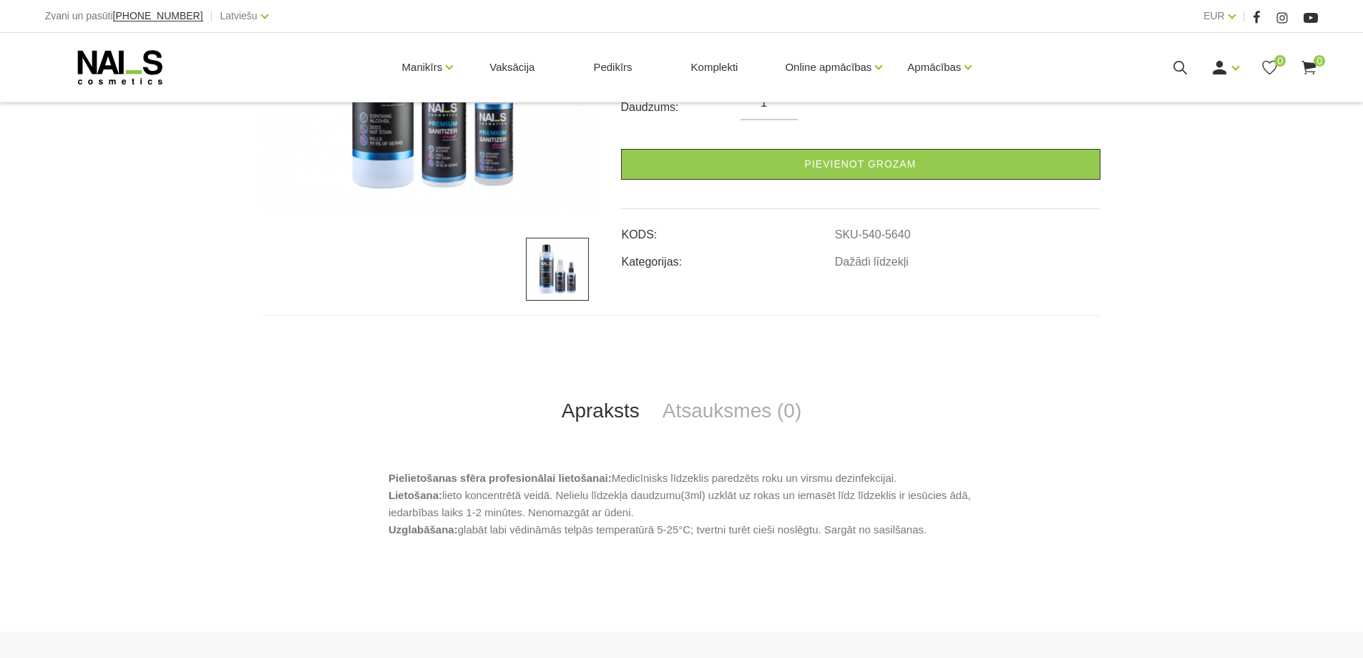
scroll to position [572, 0]
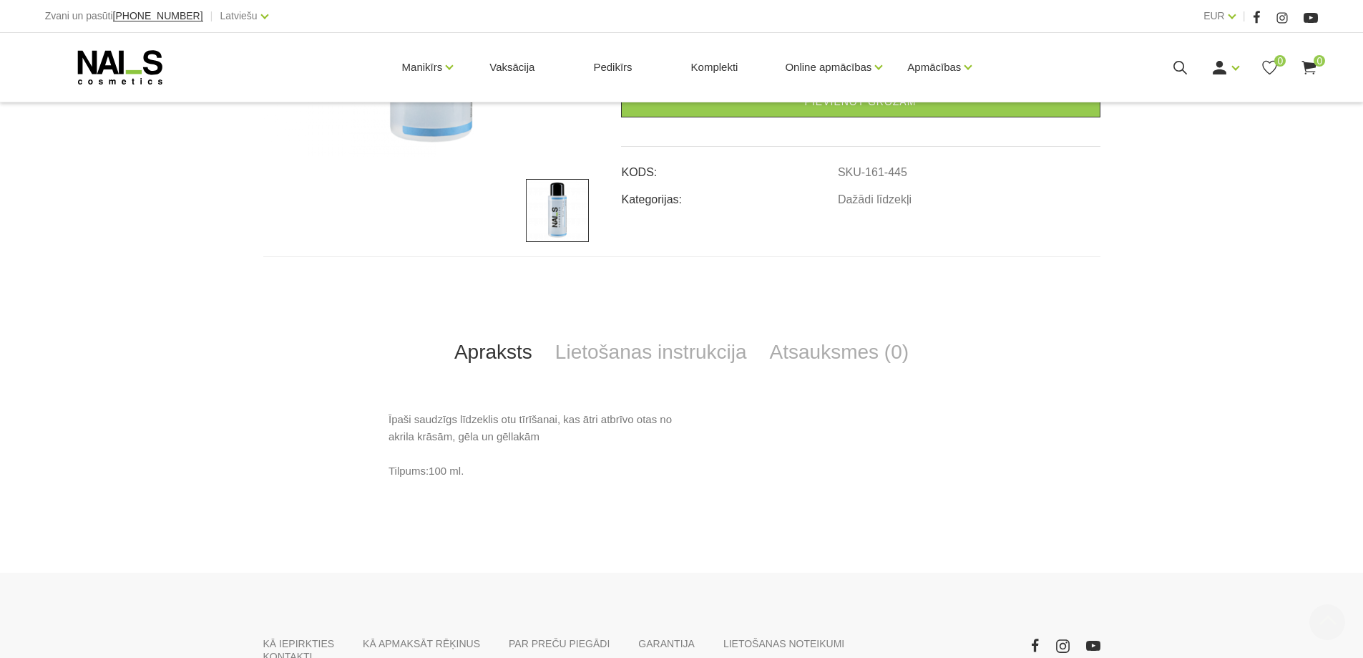
scroll to position [429, 0]
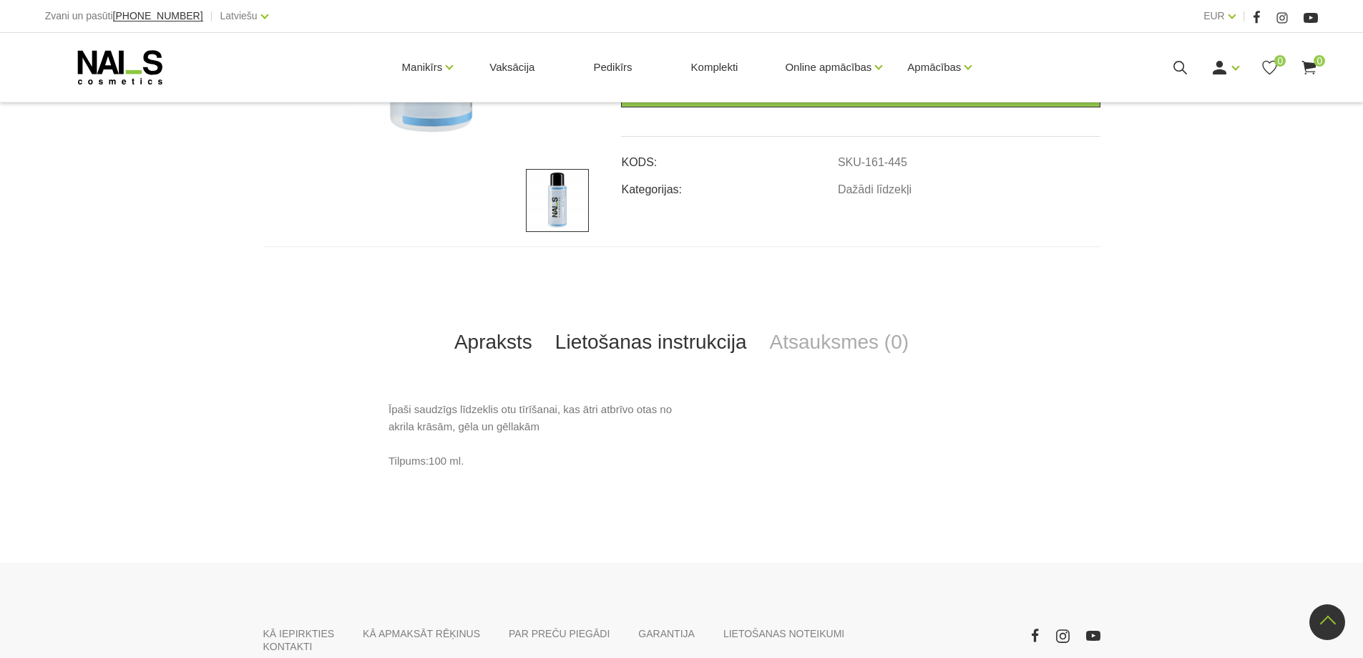
click at [728, 336] on link "Lietošanas instrukcija" at bounding box center [651, 341] width 215 height 47
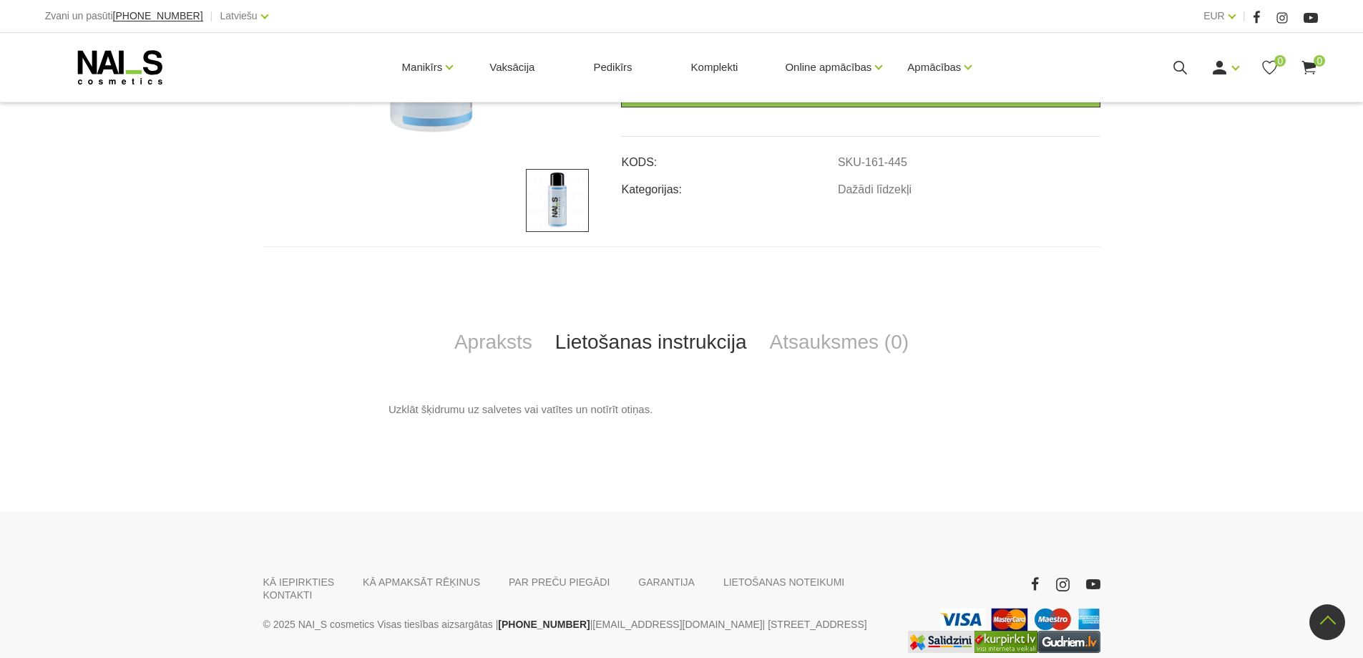
click at [638, 338] on link "Lietošanas instrukcija" at bounding box center [651, 341] width 215 height 47
click at [607, 344] on link "Lietošanas instrukcija" at bounding box center [651, 341] width 215 height 47
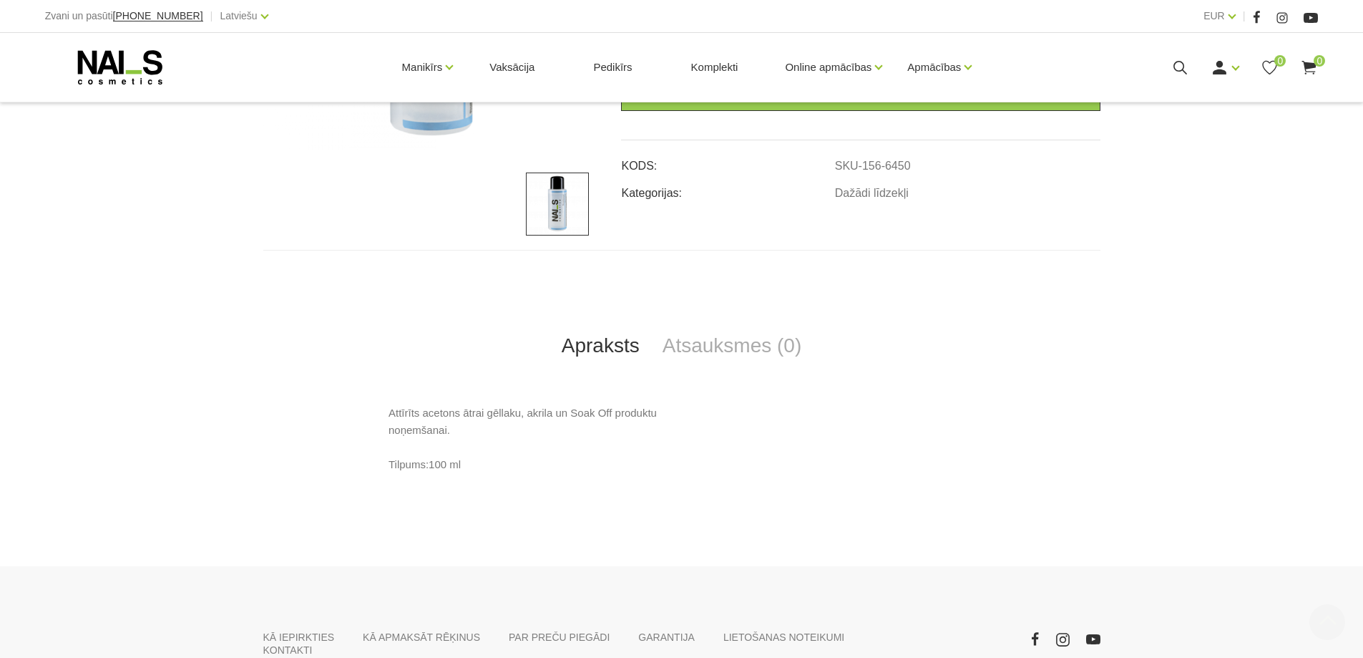
scroll to position [429, 0]
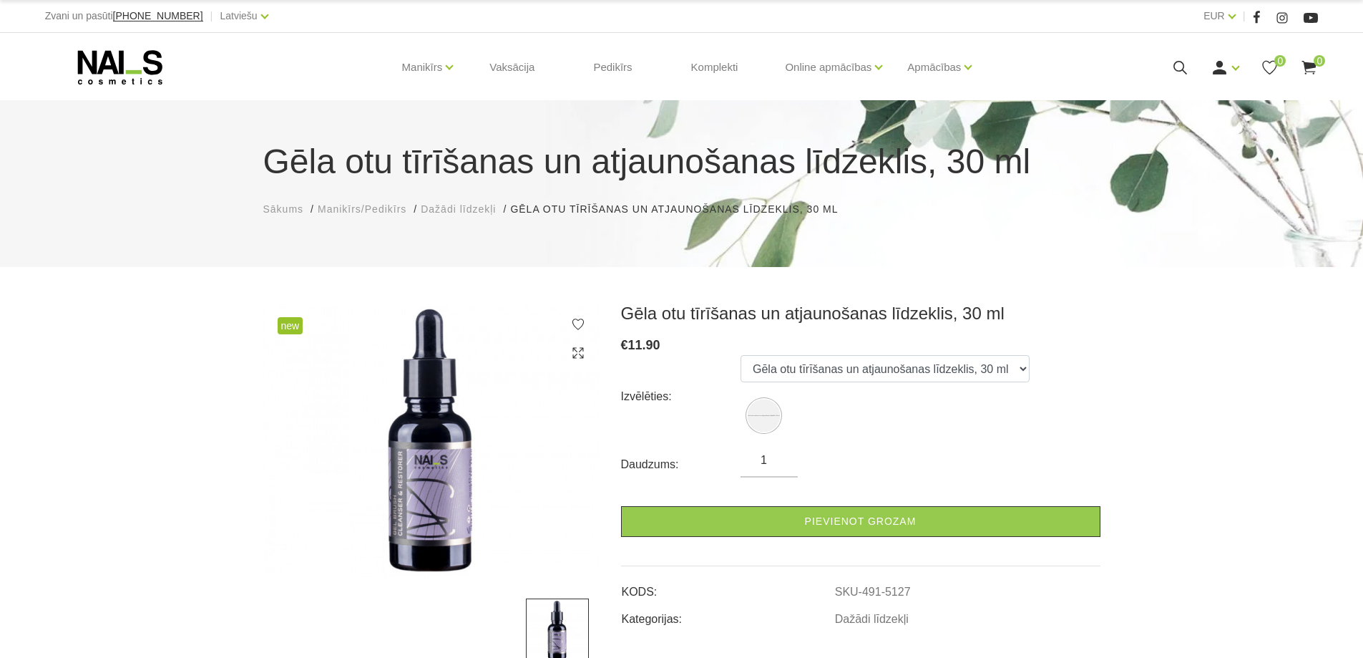
click at [127, 60] on icon at bounding box center [120, 67] width 150 height 36
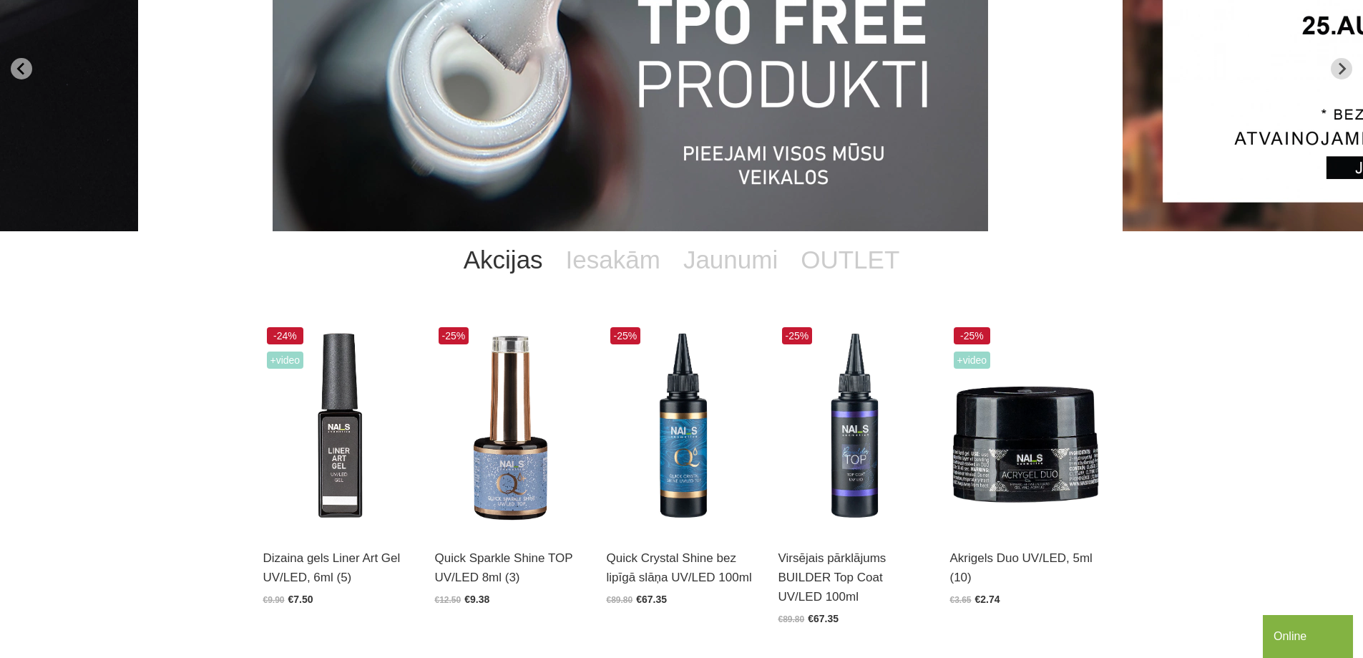
scroll to position [286, 0]
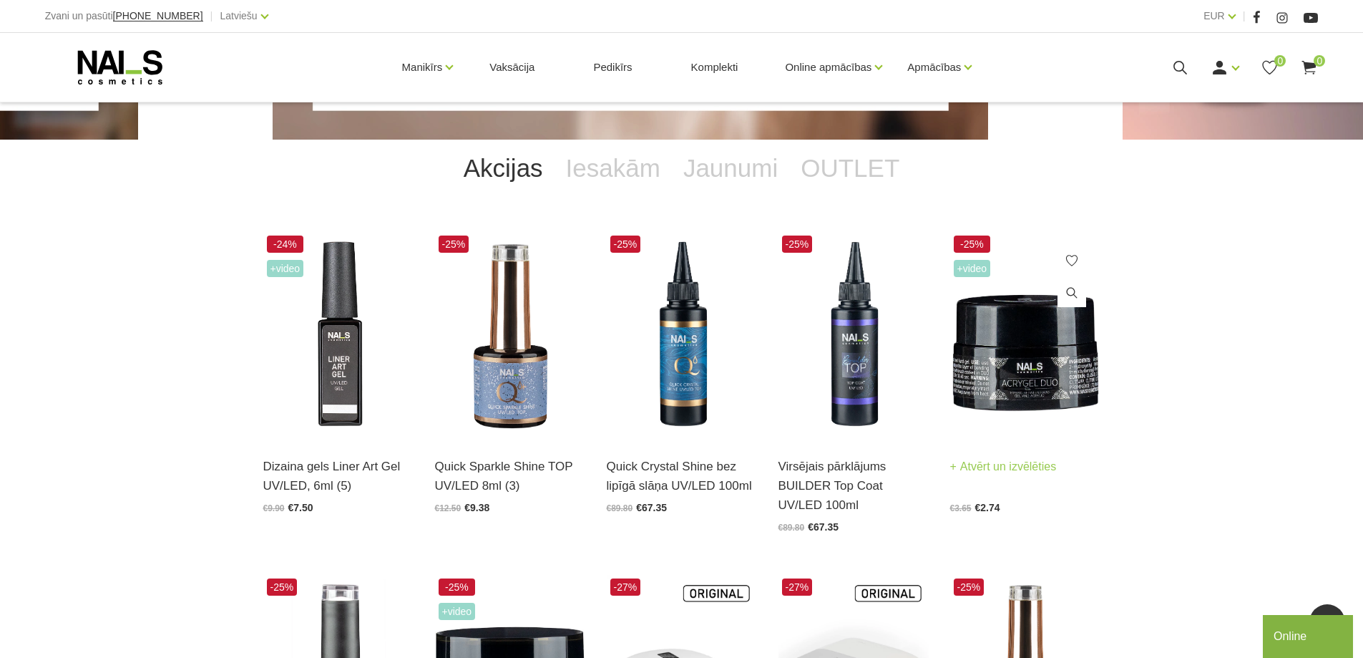
click at [990, 356] on img at bounding box center [1025, 335] width 150 height 207
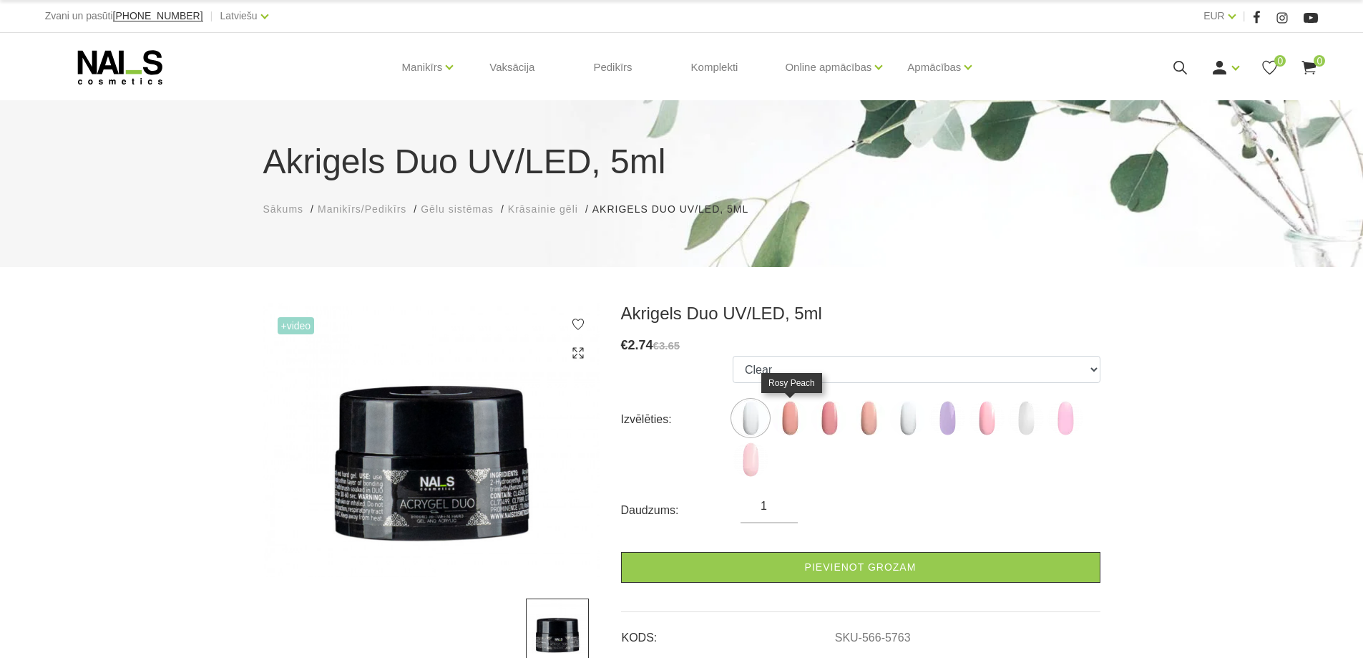
click at [791, 417] on img at bounding box center [790, 418] width 36 height 36
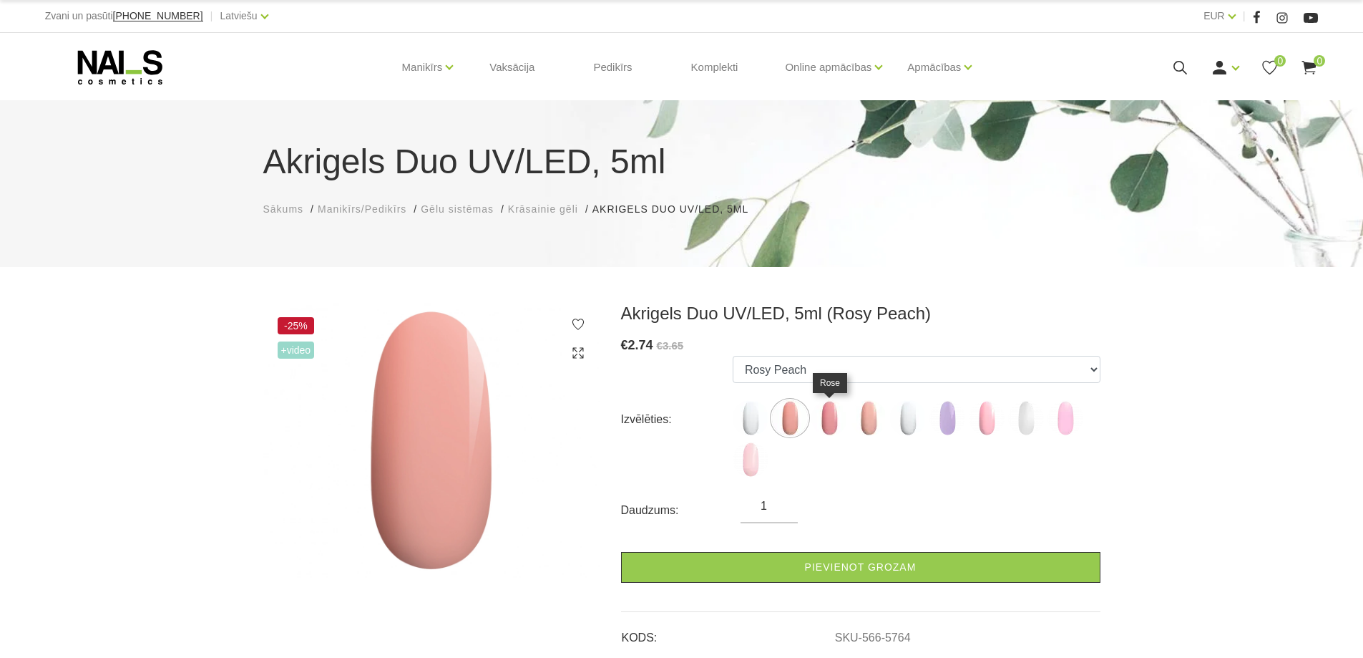
click at [833, 419] on img at bounding box center [829, 418] width 36 height 36
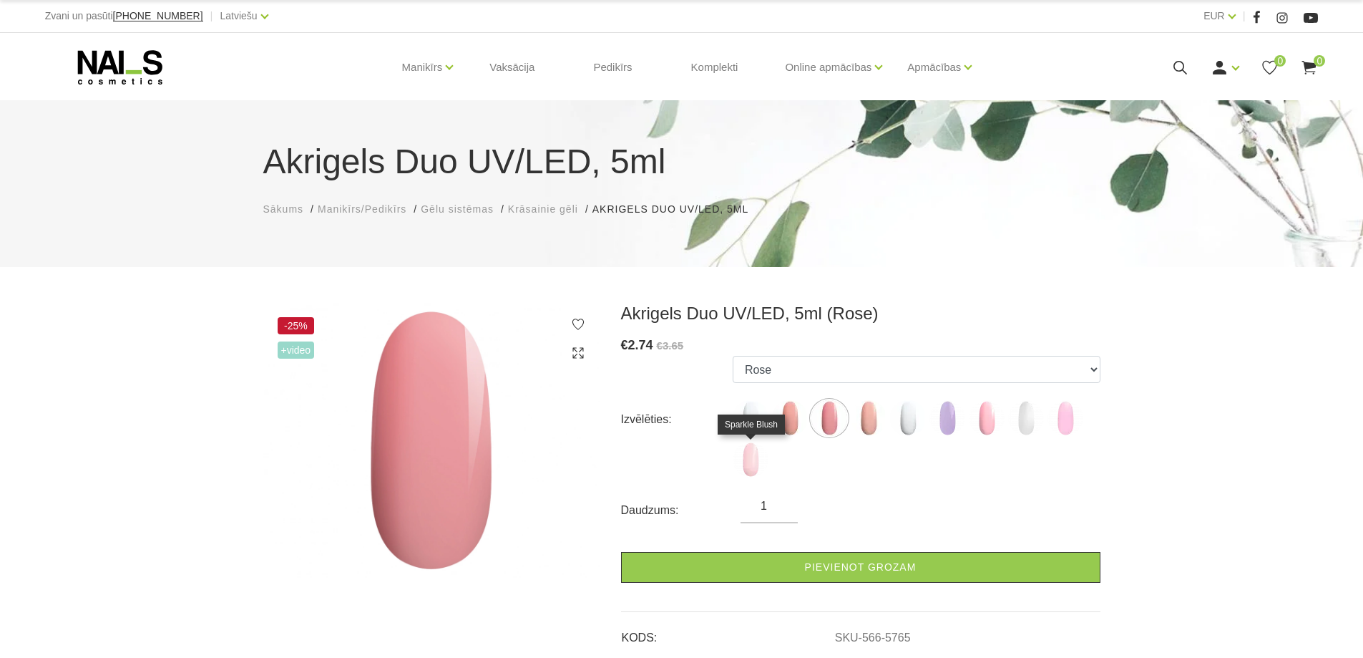
click at [758, 456] on img at bounding box center [751, 459] width 36 height 36
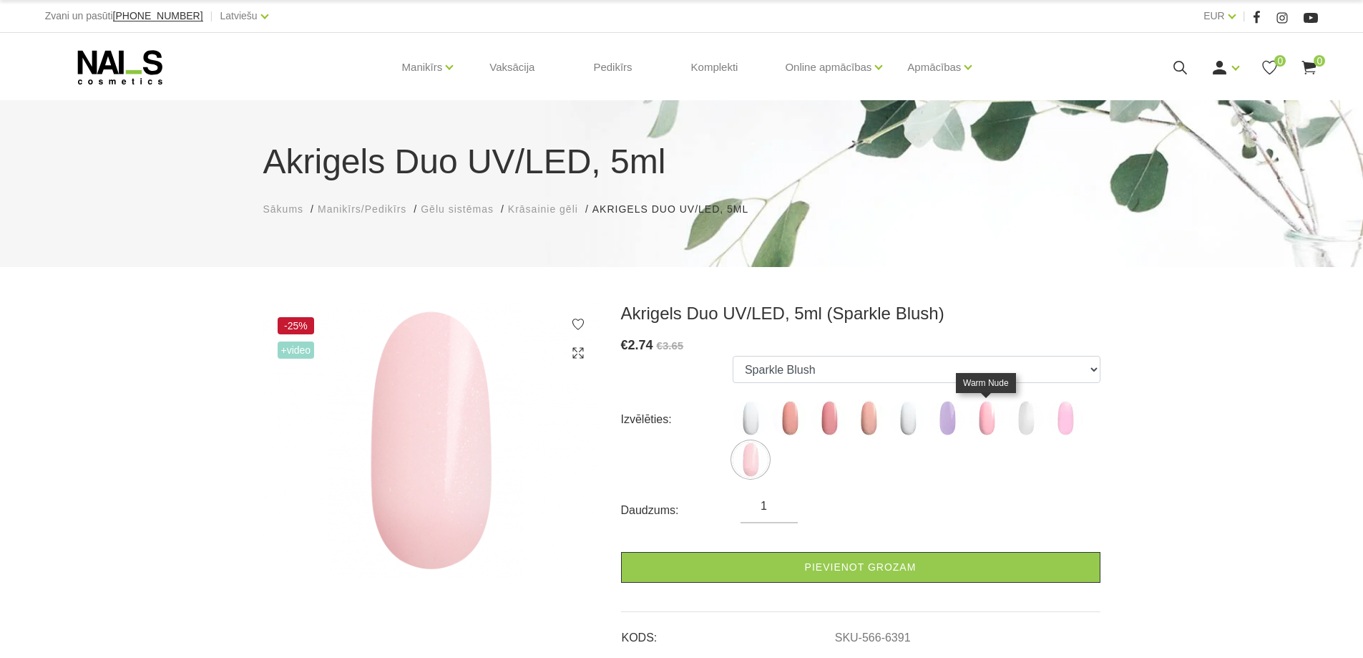
click at [985, 421] on img at bounding box center [987, 418] width 36 height 36
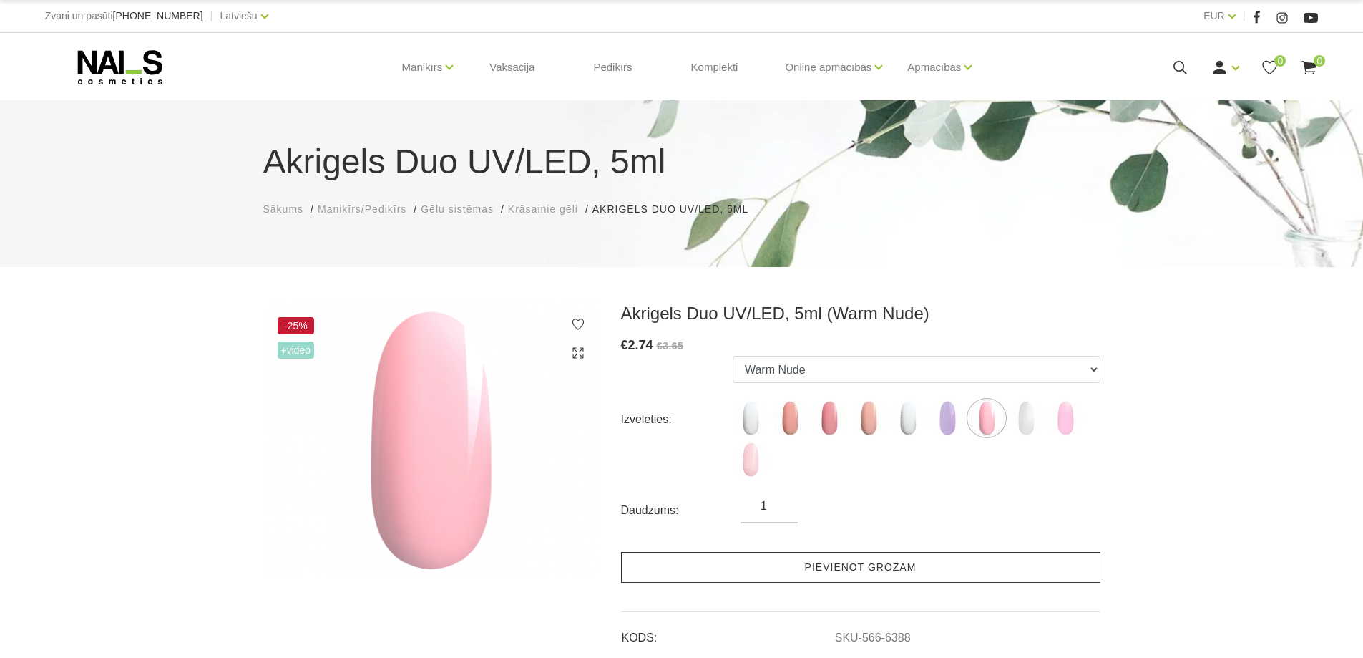
click at [854, 562] on link "Pievienot grozam" at bounding box center [860, 567] width 479 height 31
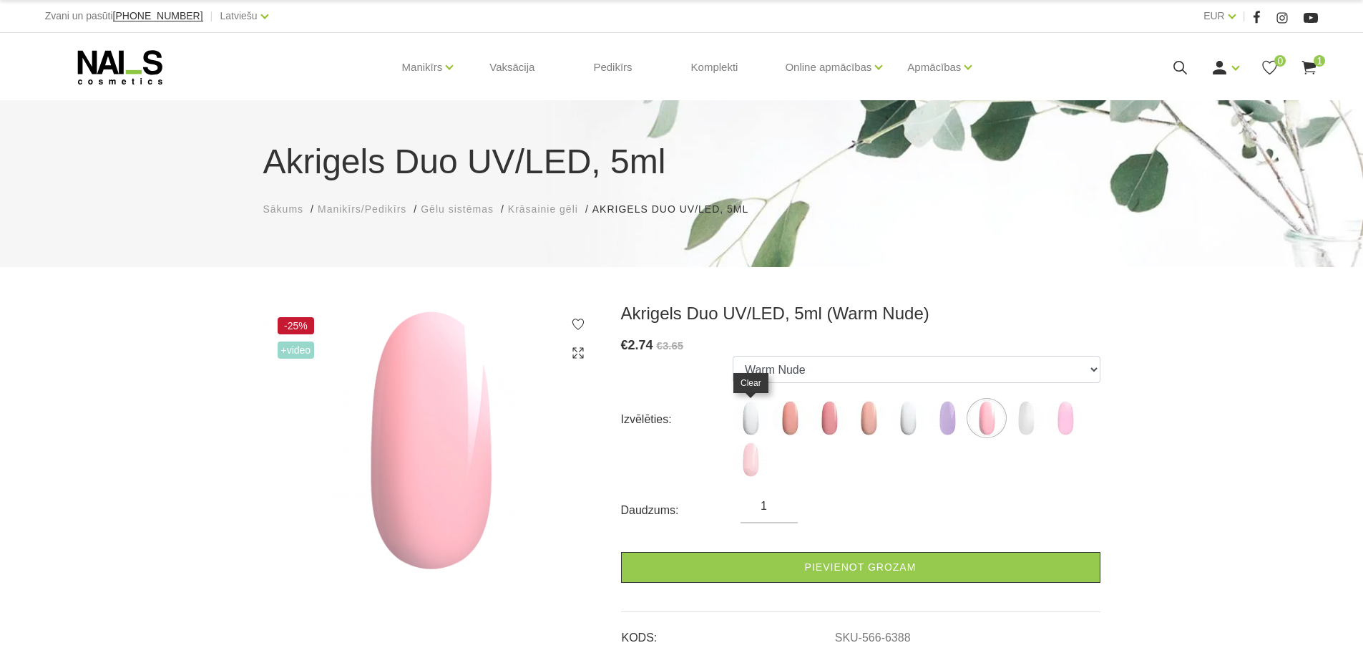
click at [743, 426] on img at bounding box center [751, 418] width 36 height 36
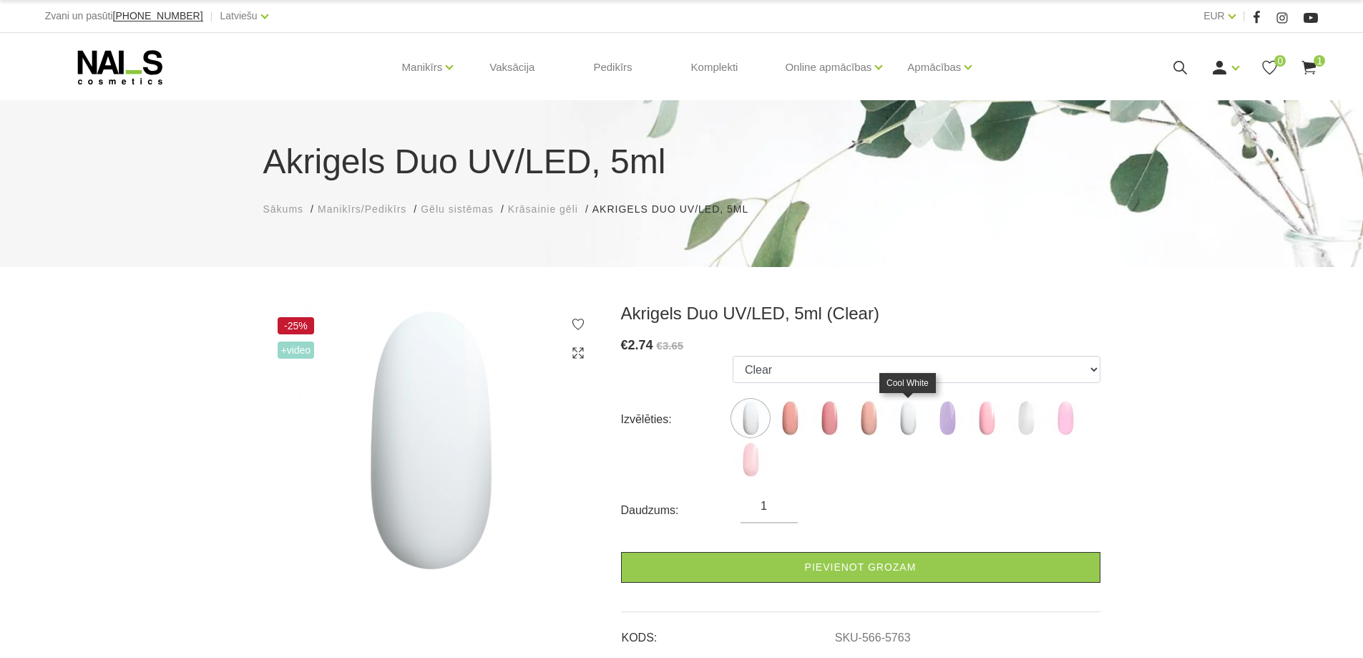
click at [911, 427] on img at bounding box center [908, 418] width 36 height 36
click at [1015, 421] on img at bounding box center [1026, 418] width 36 height 36
select select "6389"
